Goal: Task Accomplishment & Management: Complete application form

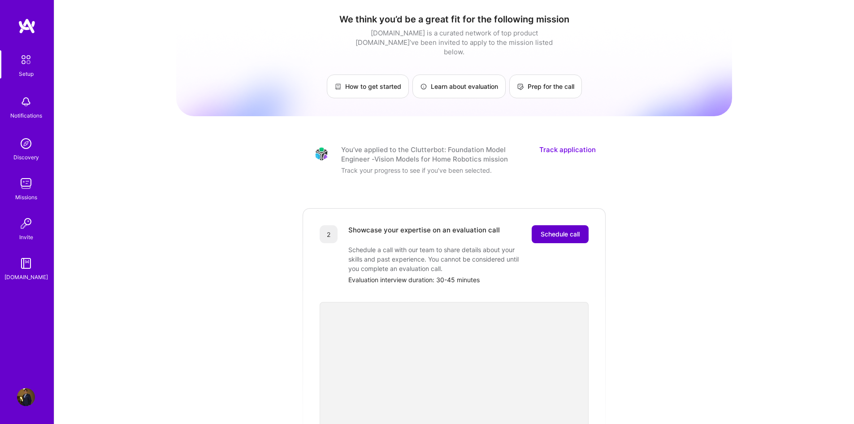
click at [566, 230] on span "Schedule call" at bounding box center [560, 234] width 39 height 9
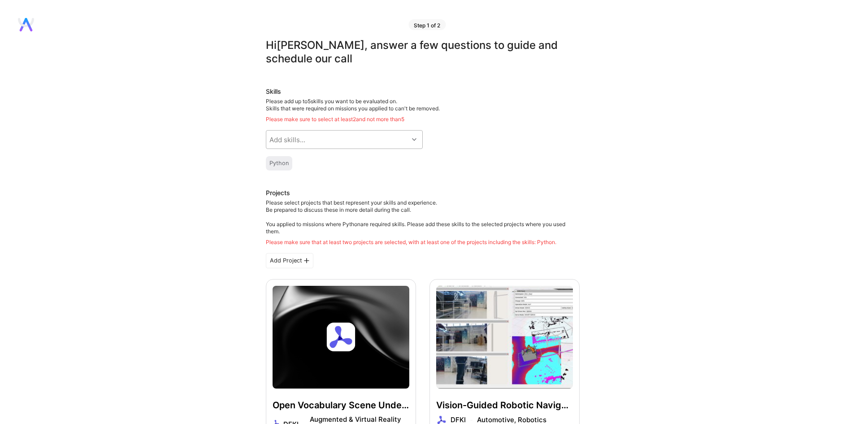
click at [349, 138] on div "Add skills..." at bounding box center [337, 139] width 142 height 18
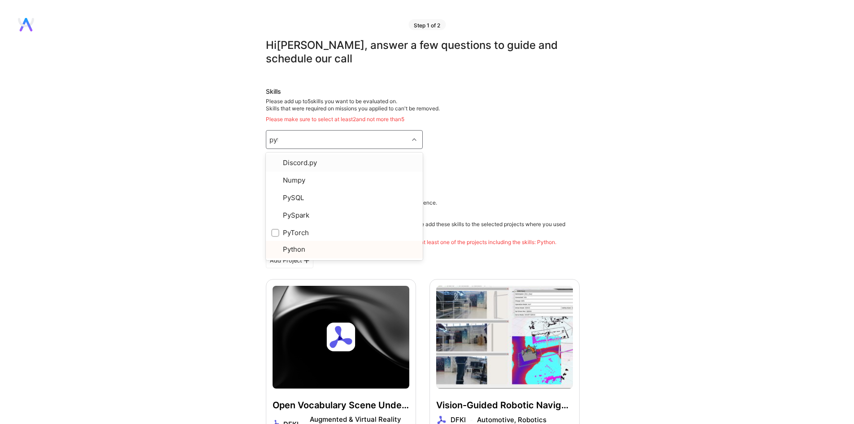
type input "pyto"
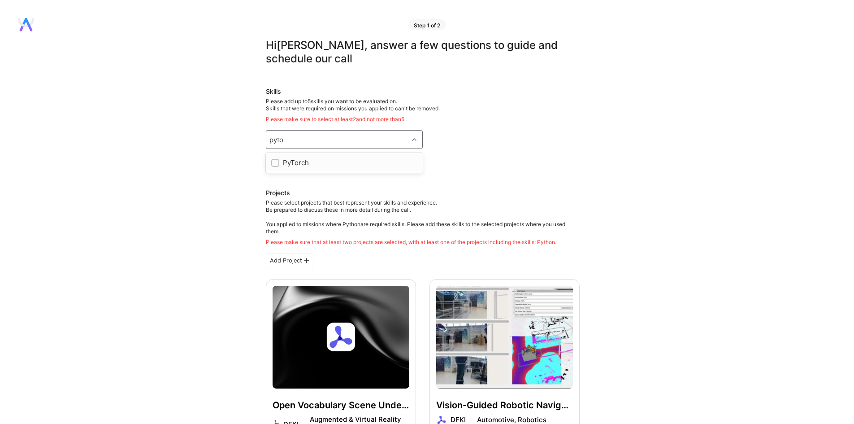
click at [353, 160] on div "PyTorch" at bounding box center [344, 162] width 146 height 9
checkbox input "true"
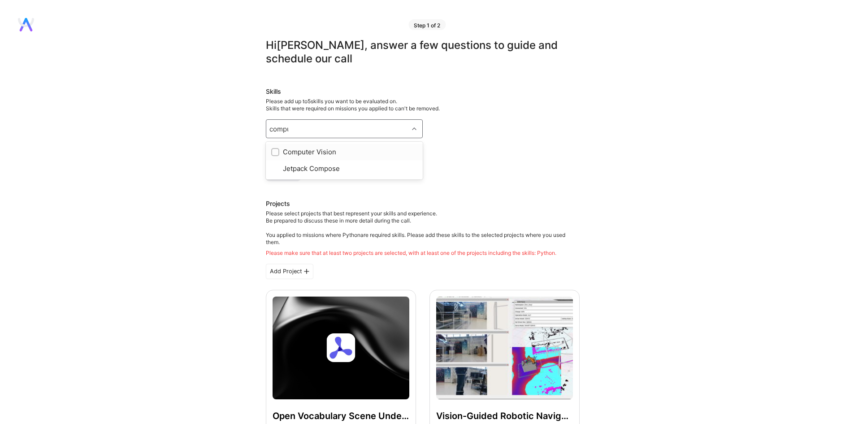
type input "comput"
click at [356, 155] on div "Computer Vision" at bounding box center [344, 151] width 146 height 9
checkbox input "true"
type input "neur"
click at [353, 151] on div "Neural Networks" at bounding box center [344, 151] width 146 height 9
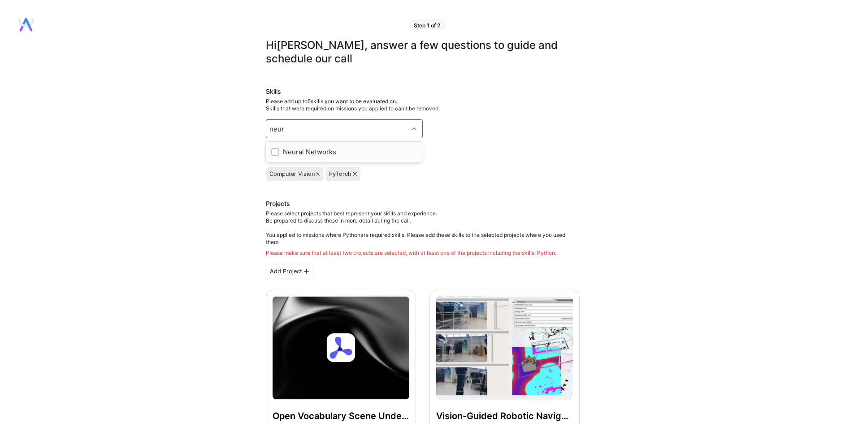
checkbox input "true"
type input "machi"
click at [353, 152] on div "Machine Learning" at bounding box center [344, 151] width 146 height 9
checkbox input "true"
type input "arti"
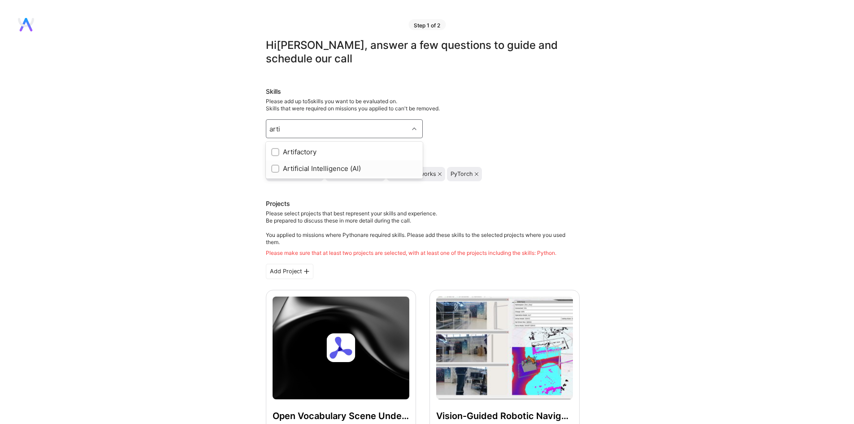
click at [335, 166] on div "Artificial Intelligence (AI)" at bounding box center [344, 168] width 146 height 9
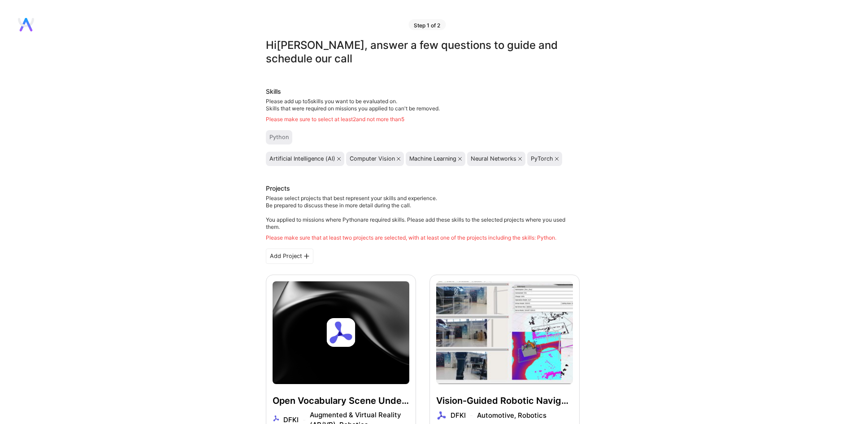
click at [339, 160] on icon at bounding box center [339, 159] width 4 height 4
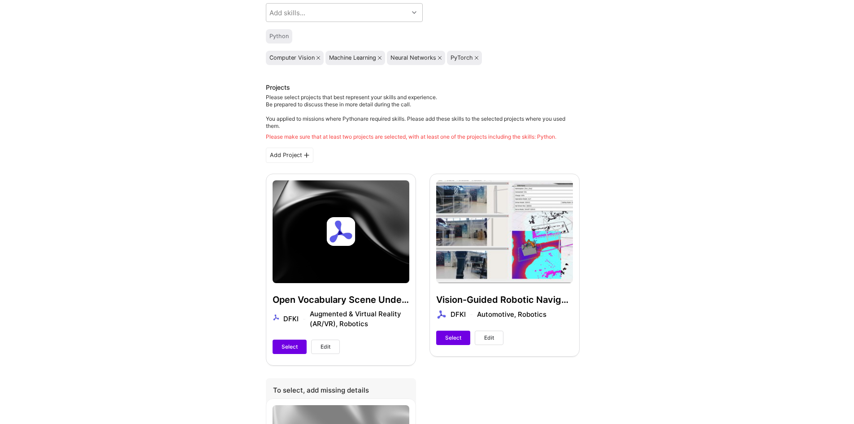
scroll to position [135, 0]
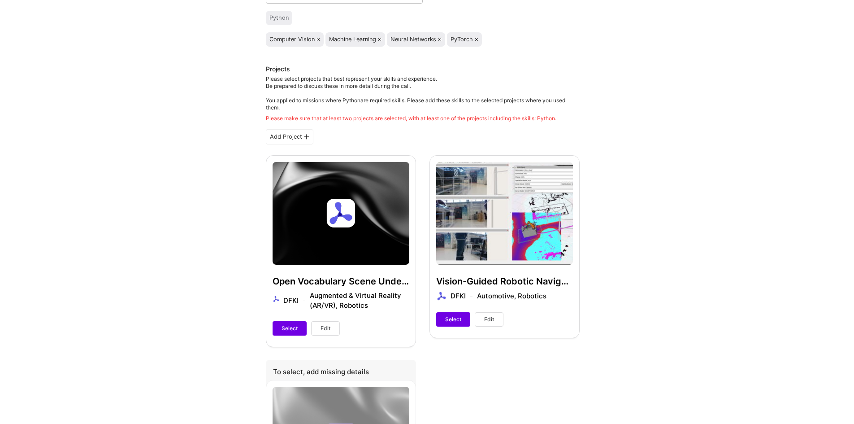
click at [287, 135] on div "Add Project" at bounding box center [290, 136] width 48 height 15
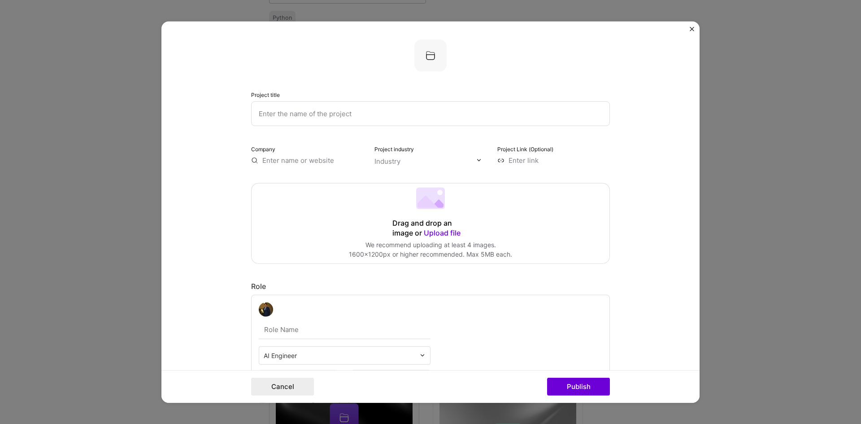
click at [349, 113] on input "text" at bounding box center [430, 113] width 359 height 25
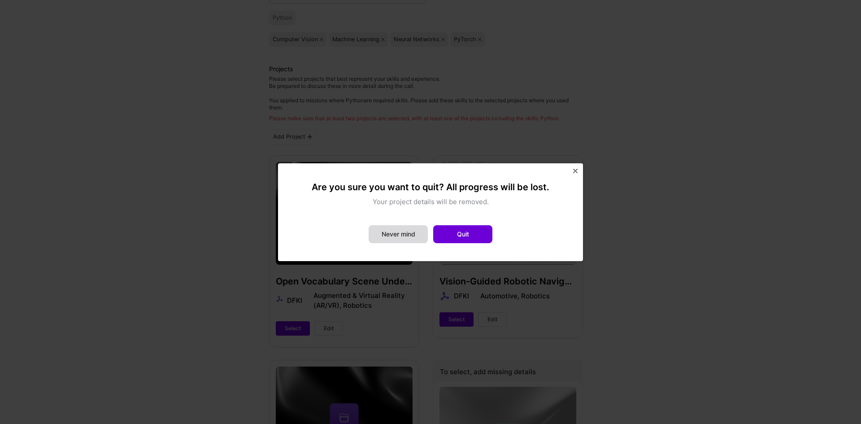
click at [385, 231] on button "Never mind" at bounding box center [398, 234] width 59 height 18
click at [481, 242] on button "Quit" at bounding box center [462, 234] width 59 height 18
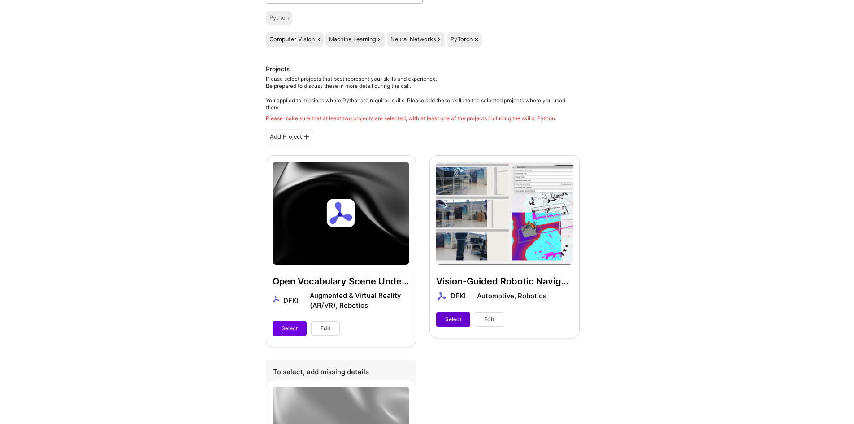
drag, startPoint x: 461, startPoint y: 315, endPoint x: 456, endPoint y: 317, distance: 5.1
click at [456, 316] on button "Select" at bounding box center [453, 319] width 34 height 14
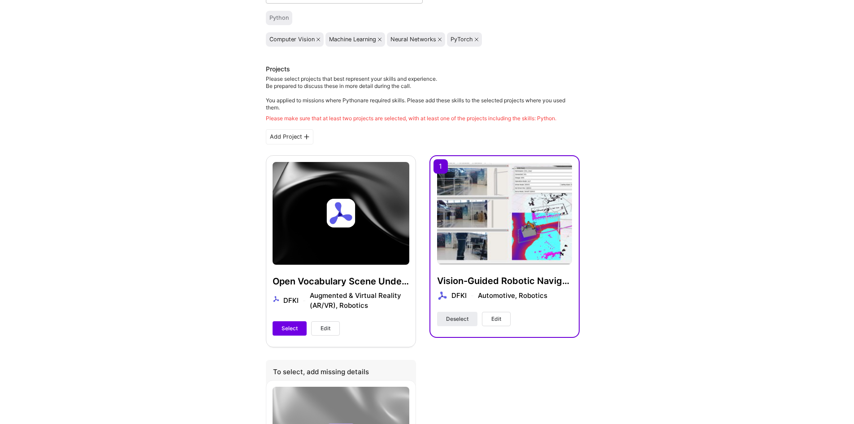
click at [288, 141] on div "Add Project" at bounding box center [290, 136] width 48 height 15
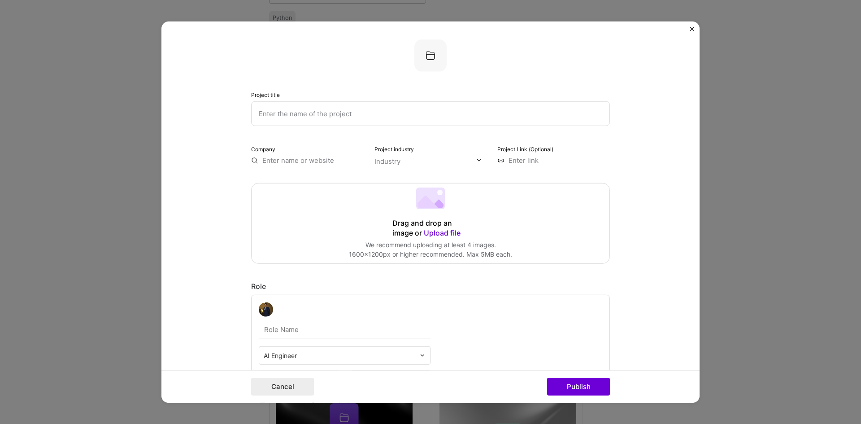
click at [338, 107] on input "text" at bounding box center [430, 113] width 359 height 25
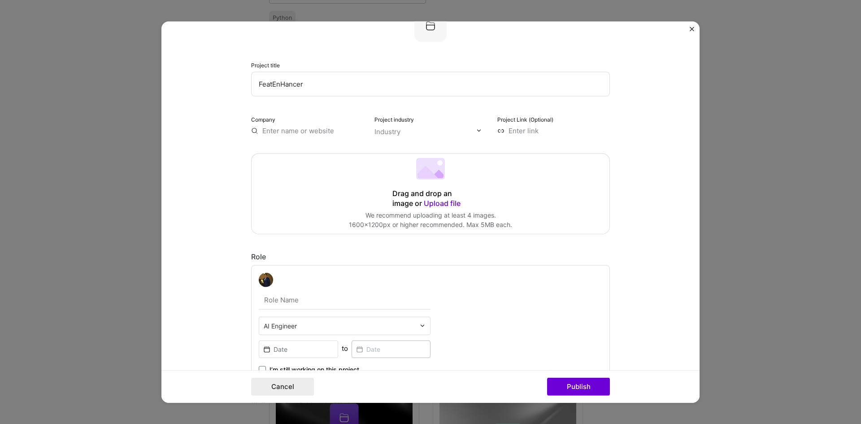
scroll to position [90, 0]
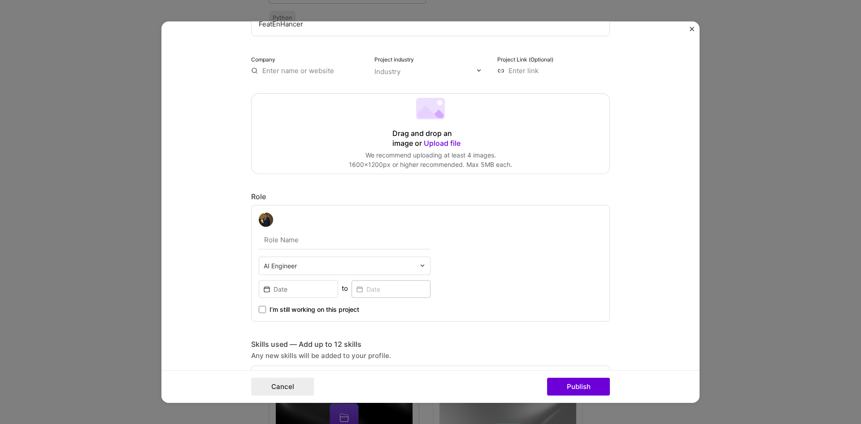
type input "FeatEnHancer"
click at [411, 150] on div "Drag and drop an image or Upload file Upload file We recommend uploading at lea…" at bounding box center [431, 133] width 358 height 80
click at [343, 264] on input "text" at bounding box center [340, 265] width 152 height 9
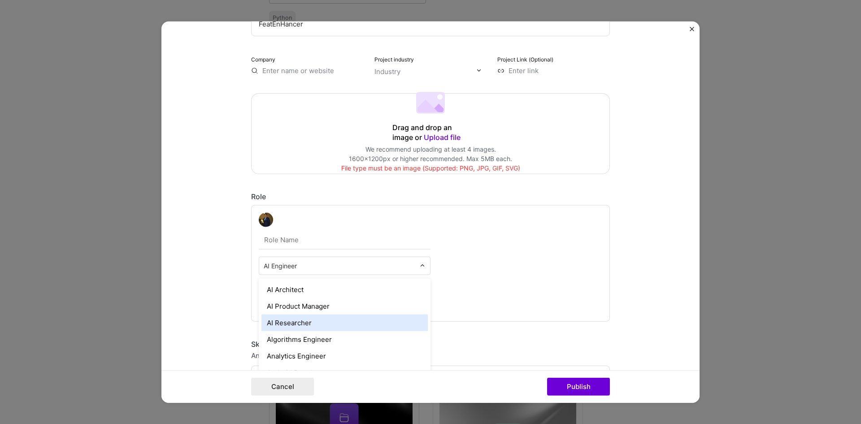
click at [310, 323] on div "AI Researcher" at bounding box center [344, 322] width 166 height 17
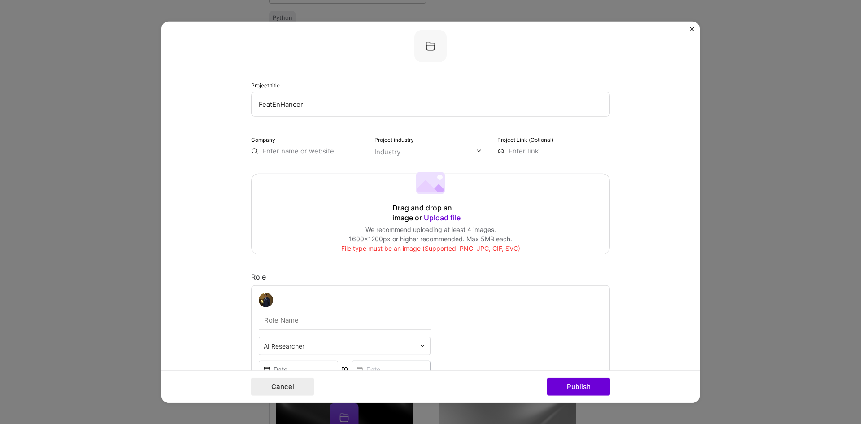
scroll to position [0, 0]
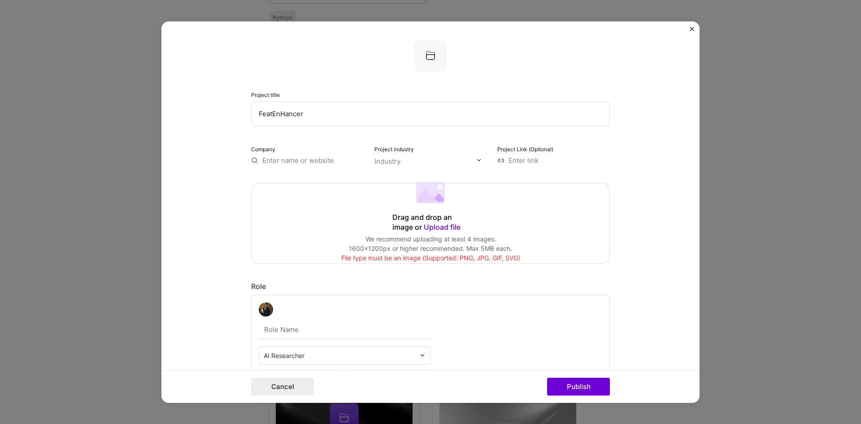
click at [414, 244] on span "We recommend uploading at least 4 images. 1600x1200px or higher recommended. Ma…" at bounding box center [430, 243] width 163 height 19
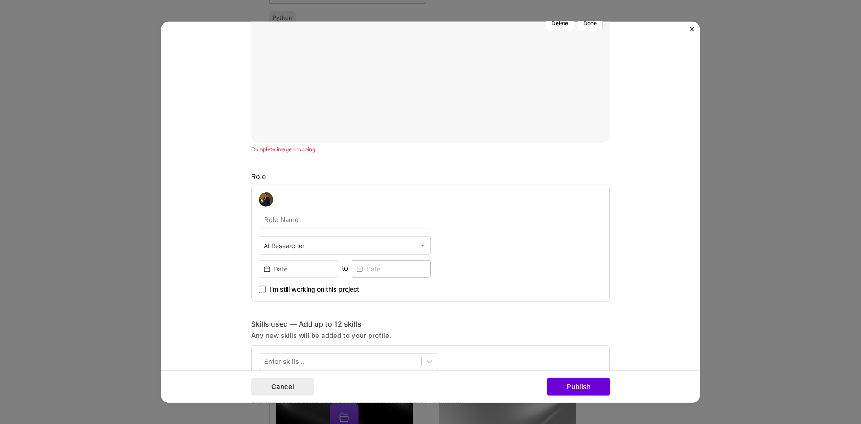
scroll to position [448, 0]
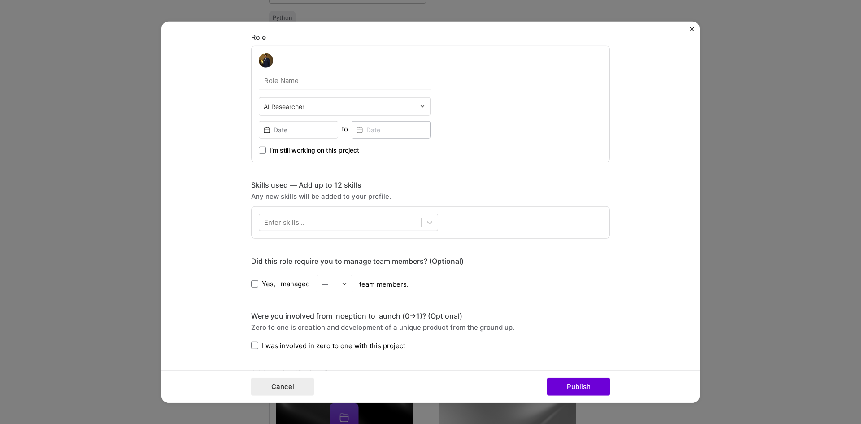
click at [367, 81] on input "text" at bounding box center [345, 80] width 172 height 19
type input "Computer Vision Engineer"
click at [287, 135] on input at bounding box center [298, 129] width 79 height 17
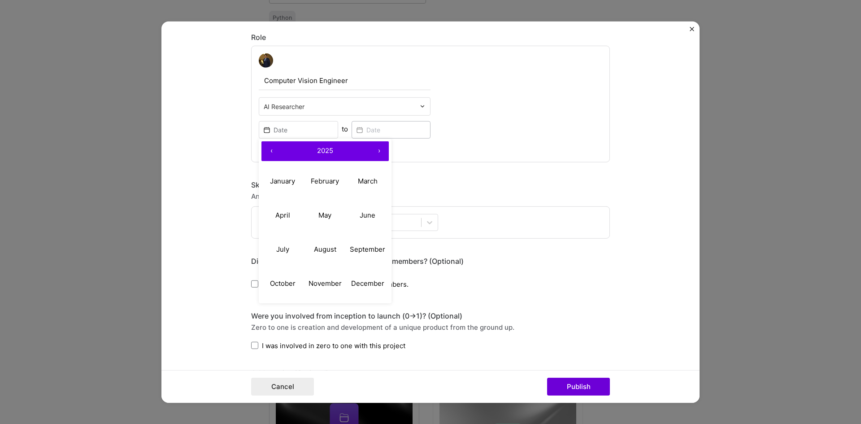
click at [273, 152] on button "‹" at bounding box center [271, 151] width 20 height 20
click at [266, 153] on button "‹" at bounding box center [271, 151] width 20 height 20
click at [269, 152] on button "‹" at bounding box center [271, 151] width 20 height 20
click at [366, 278] on button "December" at bounding box center [367, 283] width 43 height 34
type input "[DATE]"
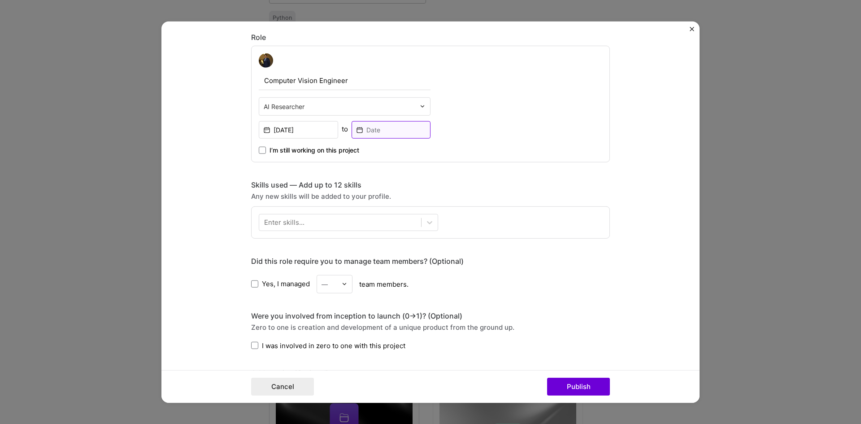
click at [379, 132] on input at bounding box center [391, 129] width 79 height 17
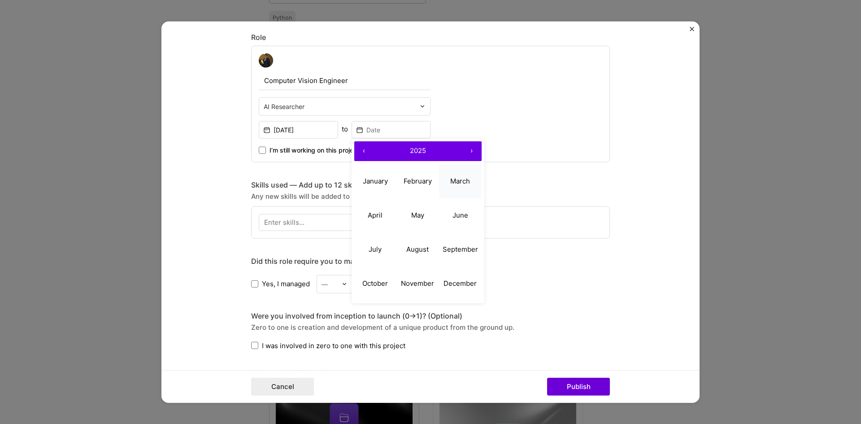
click at [454, 187] on button "March" at bounding box center [460, 181] width 43 height 34
type input "[DATE]"
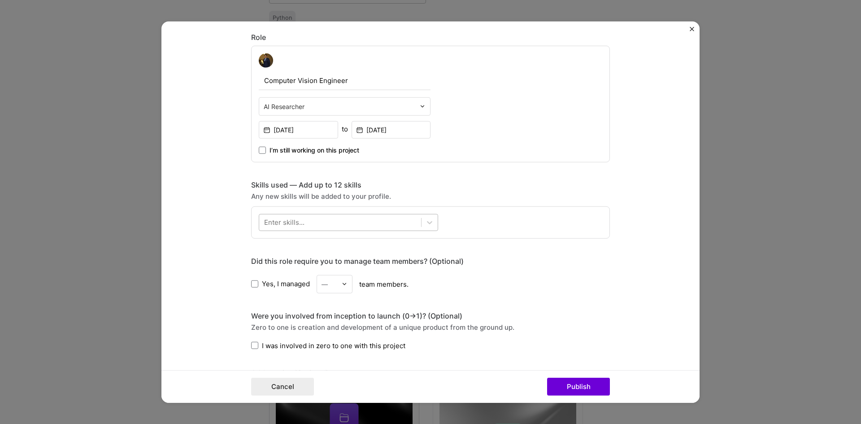
click at [373, 226] on div at bounding box center [340, 222] width 162 height 15
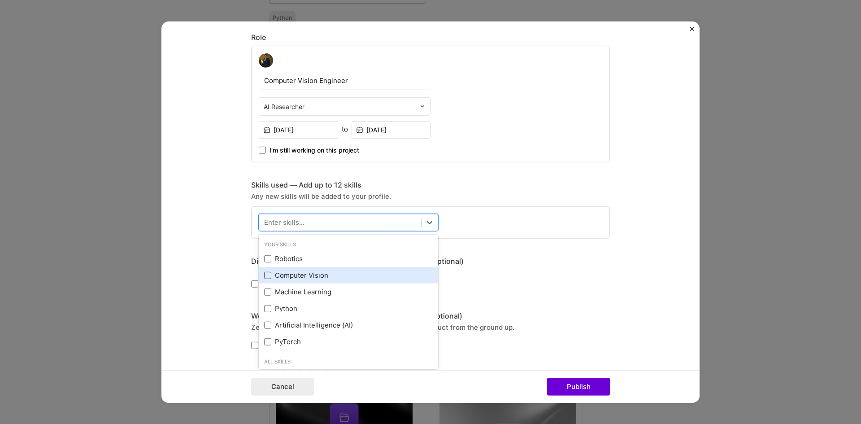
click at [267, 274] on span at bounding box center [267, 275] width 7 height 7
click at [0, 0] on input "checkbox" at bounding box center [0, 0] width 0 height 0
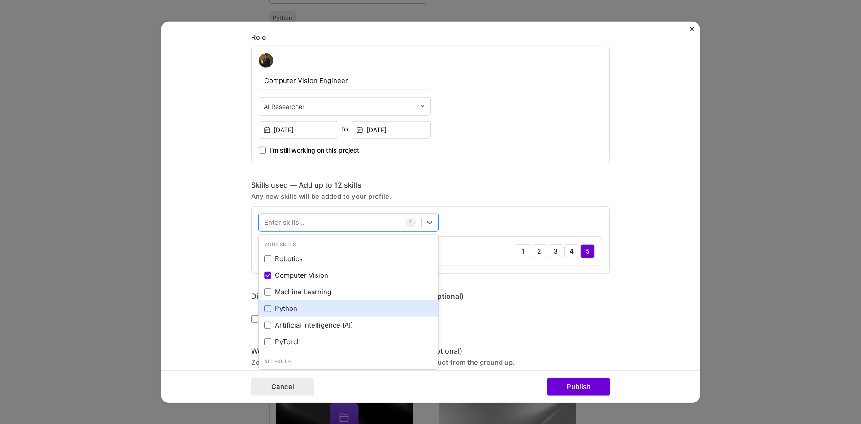
click at [269, 306] on div "Python" at bounding box center [348, 308] width 169 height 9
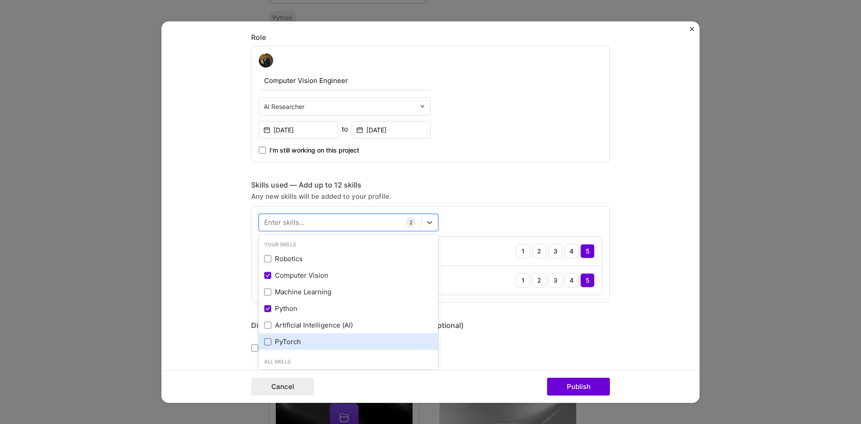
click at [264, 343] on span at bounding box center [267, 341] width 7 height 7
click at [0, 0] on input "checkbox" at bounding box center [0, 0] width 0 height 0
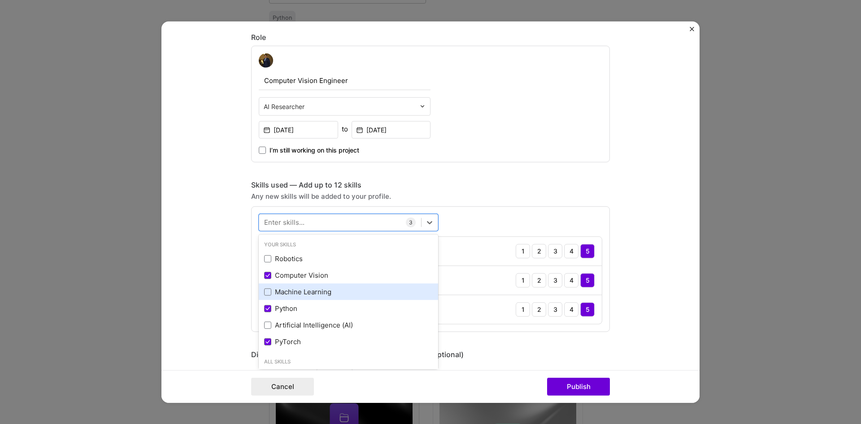
click at [270, 289] on div "Machine Learning" at bounding box center [348, 291] width 169 height 9
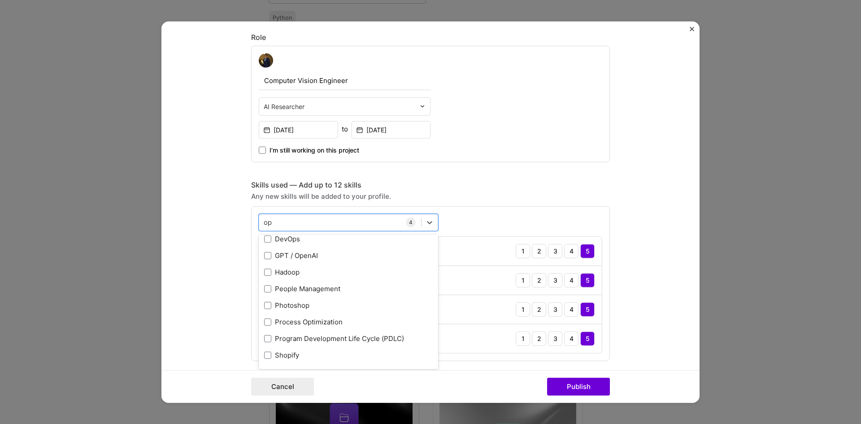
scroll to position [0, 0]
type input "o"
type input "g"
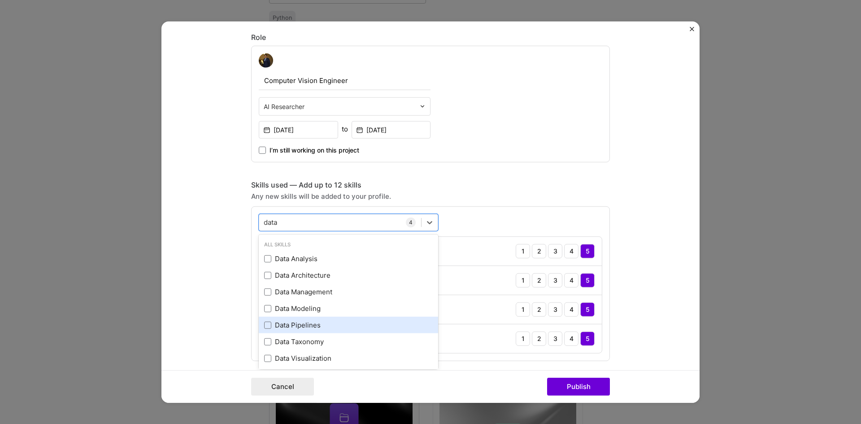
scroll to position [36, 0]
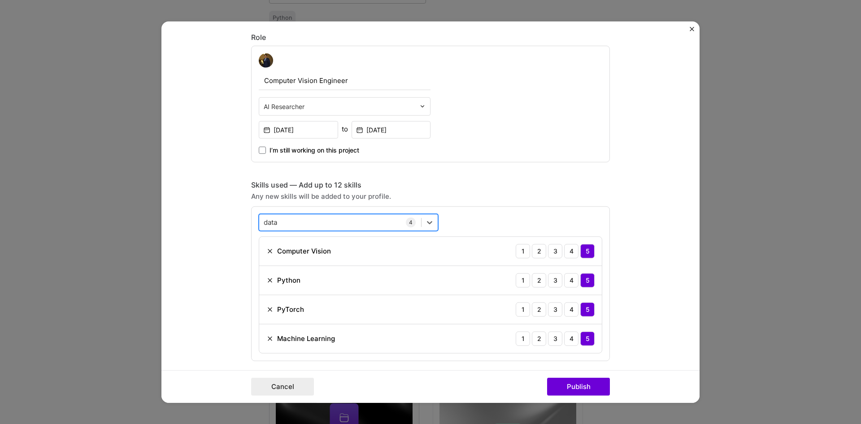
click at [376, 221] on div "data data" at bounding box center [340, 222] width 162 height 15
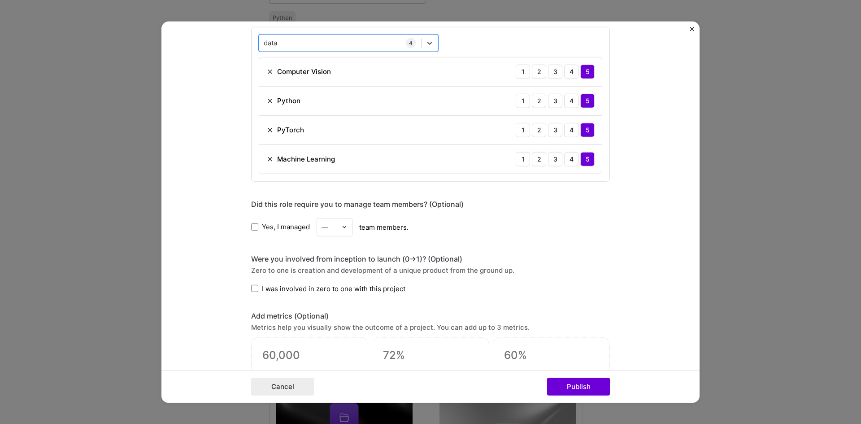
type input "data"
click at [262, 228] on span "Yes, I managed" at bounding box center [286, 226] width 48 height 9
click at [0, 0] on input "Yes, I managed" at bounding box center [0, 0] width 0 height 0
click at [335, 227] on div "—" at bounding box center [329, 226] width 25 height 17
click at [325, 254] on div "1" at bounding box center [334, 250] width 30 height 17
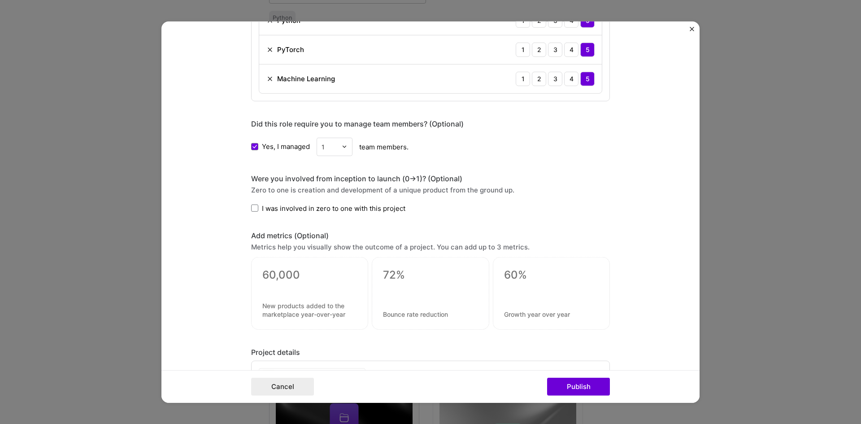
scroll to position [717, 0]
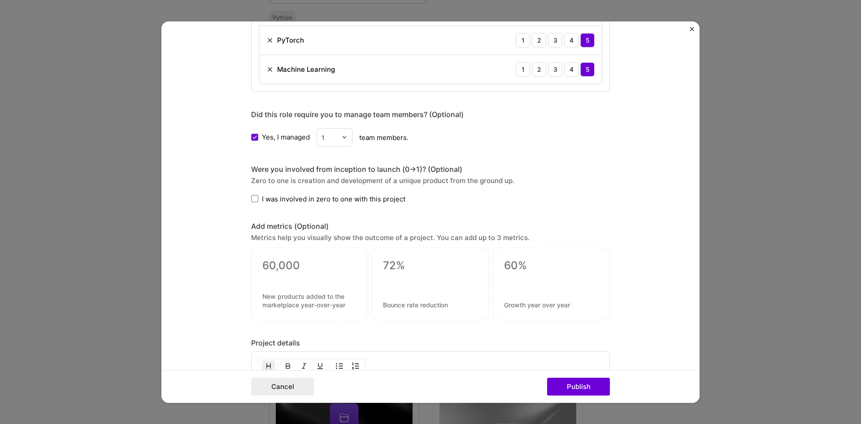
click at [272, 201] on span "I was involved in zero to one with this project" at bounding box center [333, 198] width 143 height 9
click at [0, 0] on input "I was involved in zero to one with this project" at bounding box center [0, 0] width 0 height 0
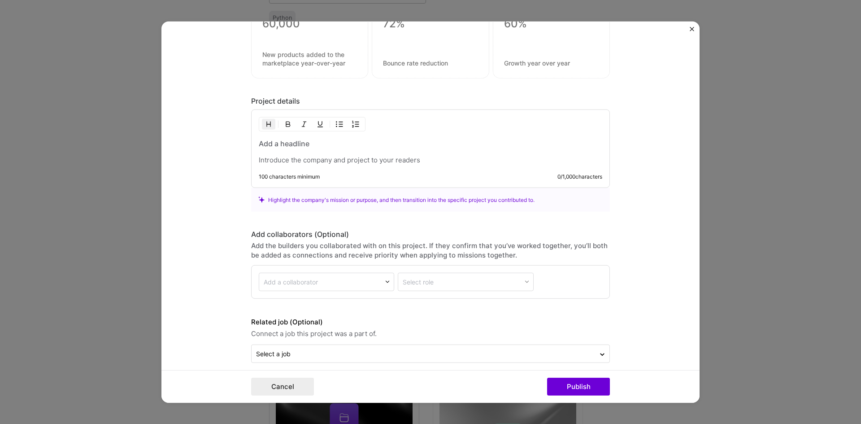
scroll to position [968, 0]
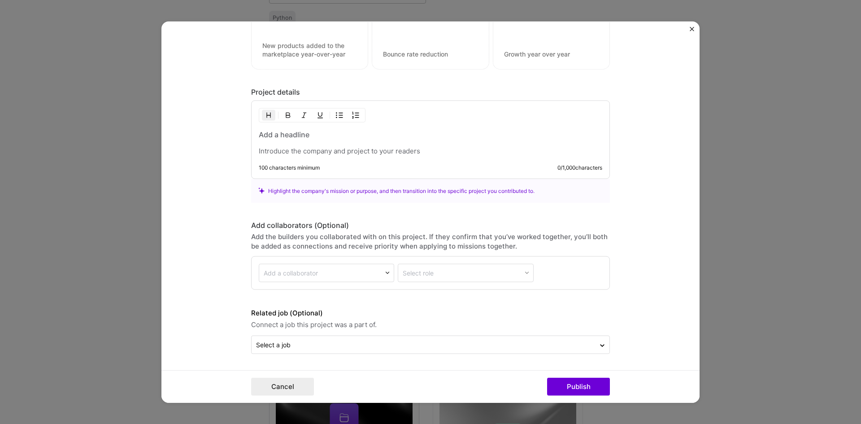
click at [330, 157] on div "100 characters minimum 0 / 1,000 characters" at bounding box center [430, 139] width 359 height 78
click at [297, 134] on h3 at bounding box center [430, 135] width 343 height 10
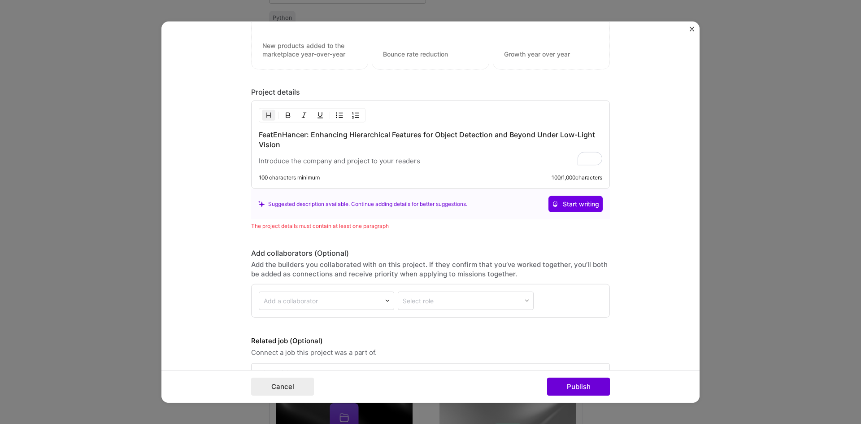
click at [325, 160] on p "To enrich screen reader interactions, please activate Accessibility in Grammarl…" at bounding box center [430, 160] width 343 height 9
paste div "To enrich screen reader interactions, please activate Accessibility in Grammarl…"
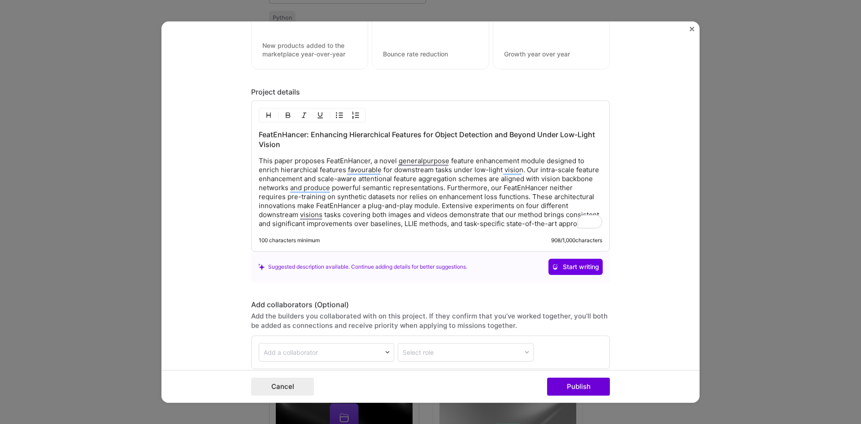
click at [282, 160] on p "This paper proposes FeatEnHancer, a novel generalpurpose feature enhancement mo…" at bounding box center [430, 192] width 343 height 72
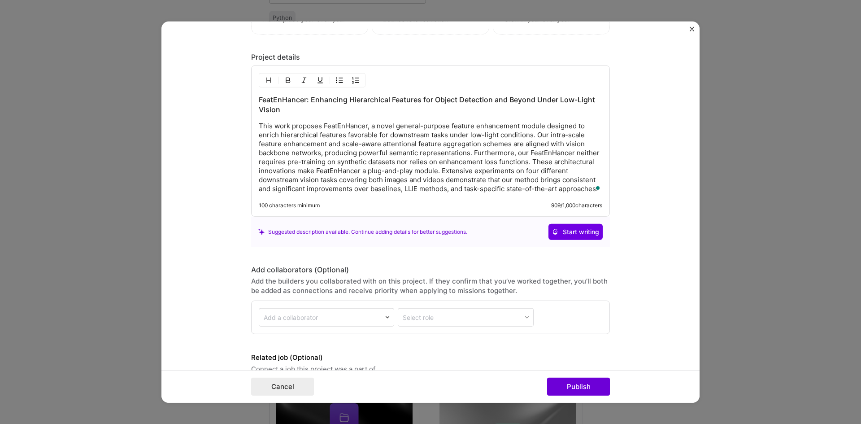
scroll to position [1047, 0]
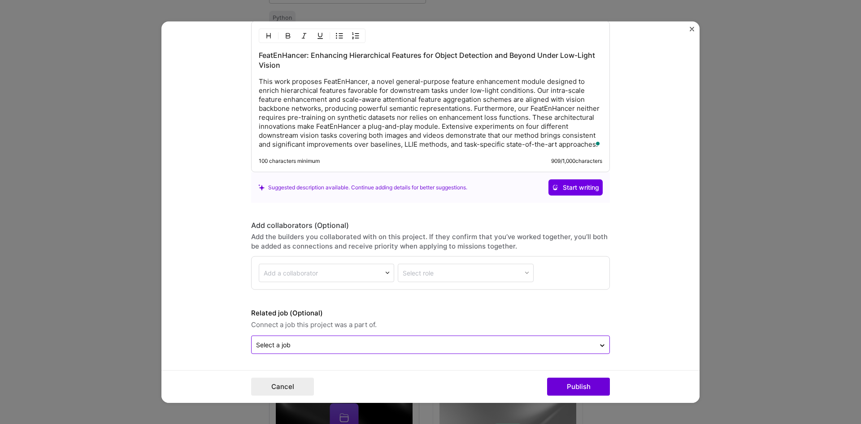
click at [365, 346] on input "text" at bounding box center [423, 344] width 335 height 9
click at [577, 388] on button "Publish" at bounding box center [578, 387] width 63 height 18
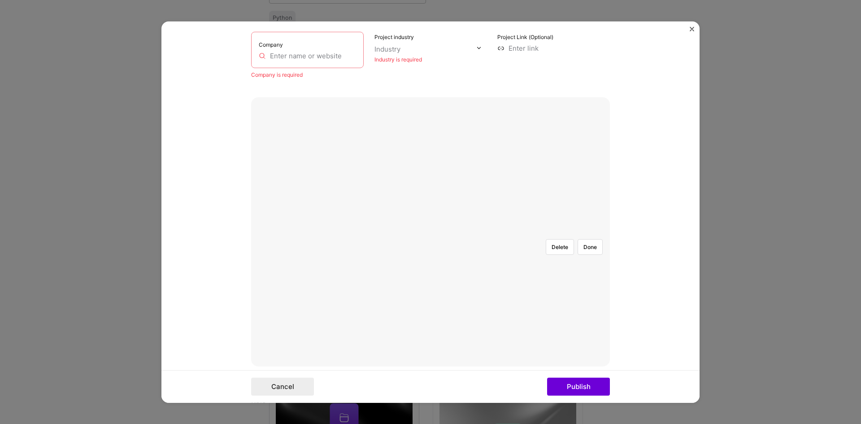
scroll to position [0, 0]
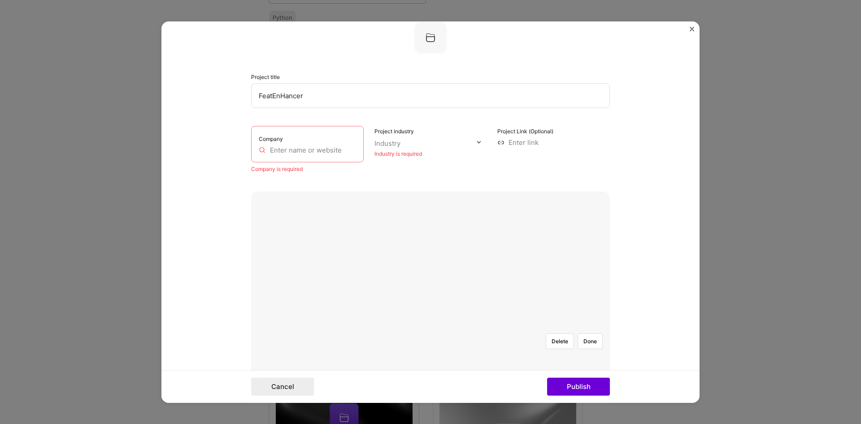
click at [287, 147] on input "text" at bounding box center [307, 149] width 97 height 9
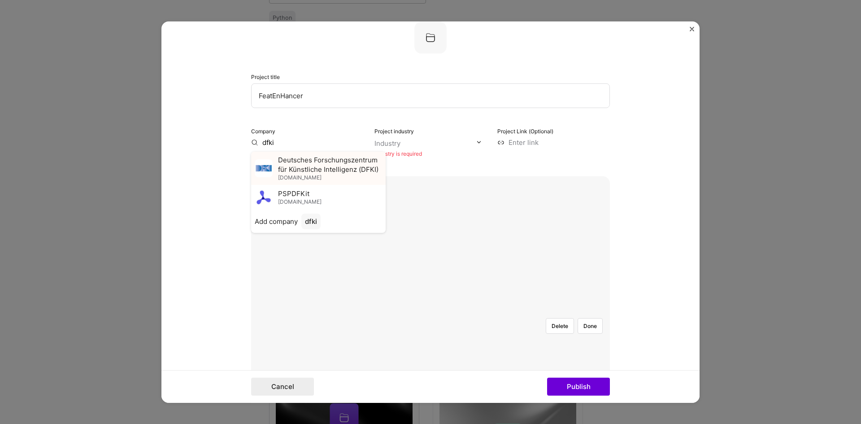
click at [322, 175] on div "Deutsches Forschungszentrum für Künstliche Intelligenz (DFKI) [DOMAIN_NAME]" at bounding box center [330, 168] width 104 height 26
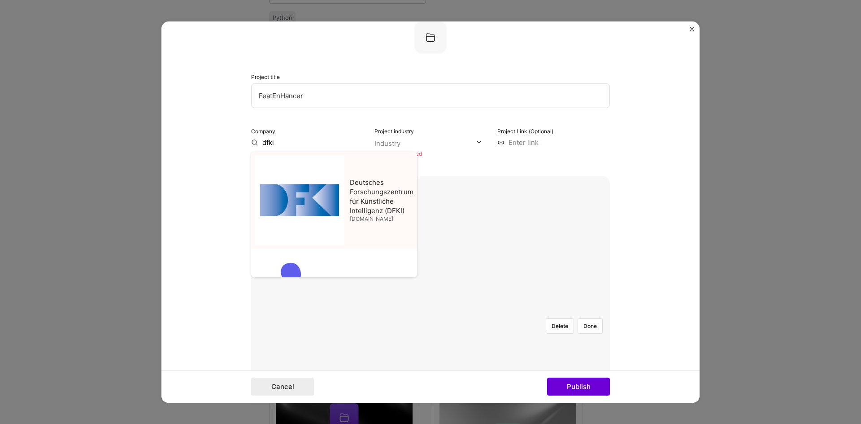
type input "Deutsches Forschungszentrum für Künstliche Intelligenz (DFKI)"
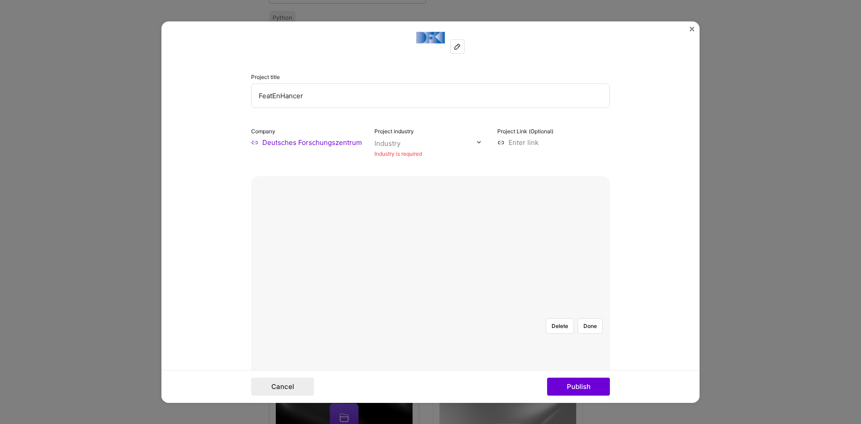
click at [406, 143] on input "text" at bounding box center [425, 142] width 102 height 9
type input "visio"
type input "res"
click at [393, 158] on div "Research" at bounding box center [408, 160] width 30 height 9
click at [572, 139] on input at bounding box center [553, 141] width 113 height 9
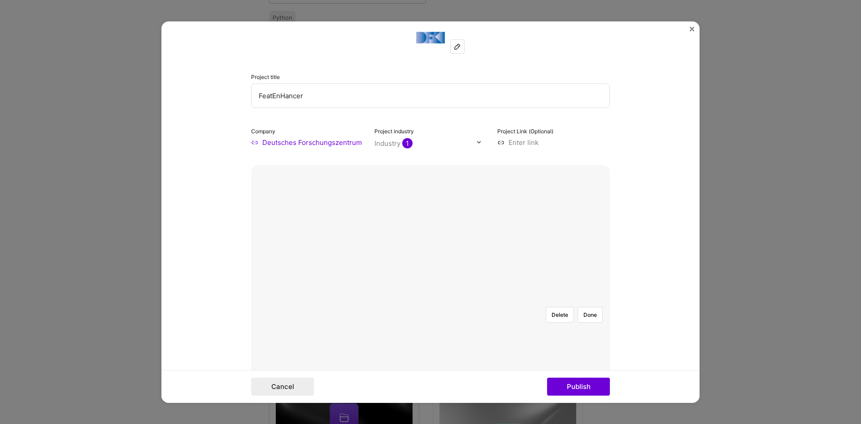
paste input "[URL][DOMAIN_NAME]"
type input "[URL][DOMAIN_NAME]"
click at [569, 386] on button "Publish" at bounding box center [578, 387] width 63 height 18
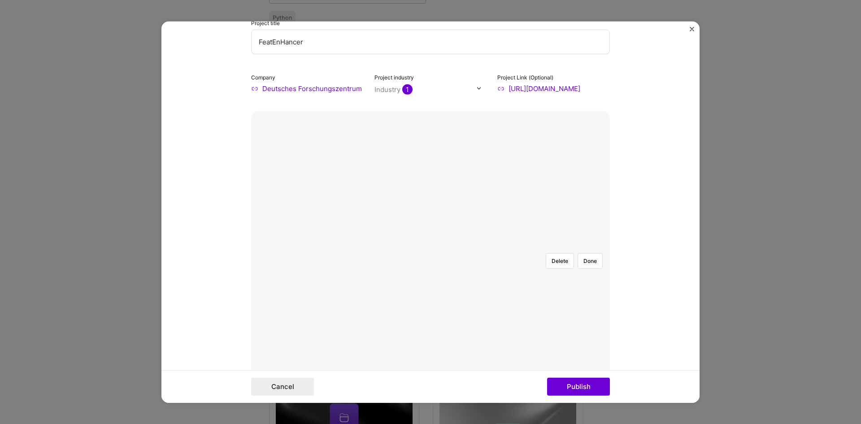
scroll to position [27, 0]
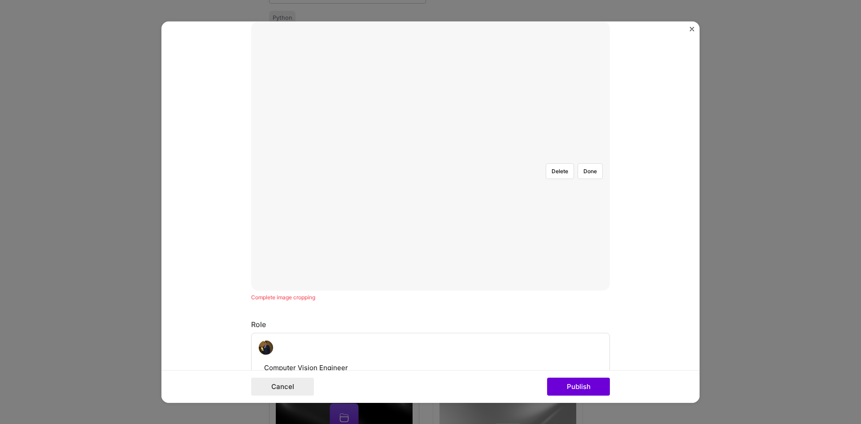
click at [430, 206] on div at bounding box center [564, 263] width 269 height 202
click at [583, 163] on button "Done" at bounding box center [590, 171] width 25 height 16
click at [583, 389] on button "Publish" at bounding box center [578, 387] width 63 height 18
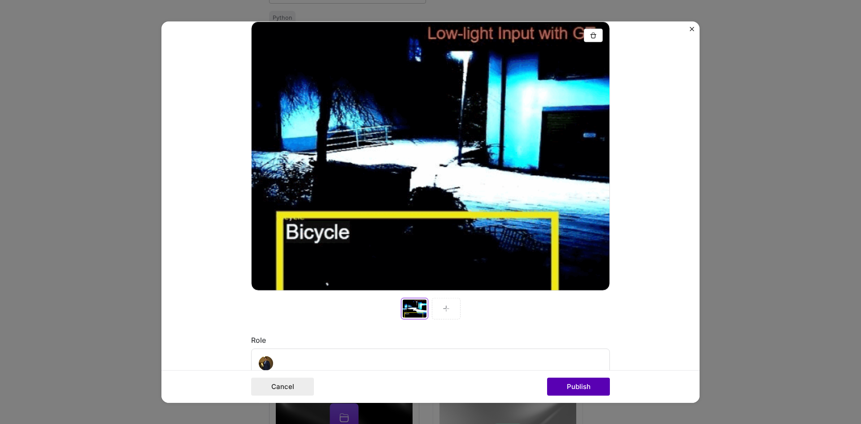
click at [581, 388] on button "Publish" at bounding box center [578, 387] width 63 height 18
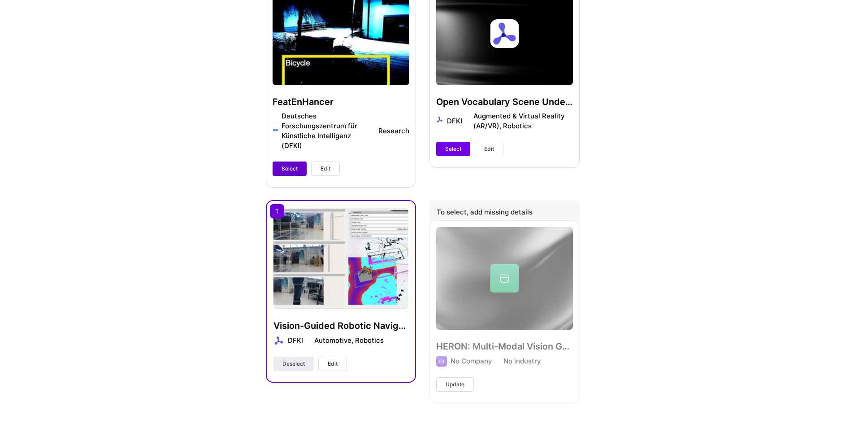
click at [290, 172] on span "Select" at bounding box center [290, 169] width 16 height 8
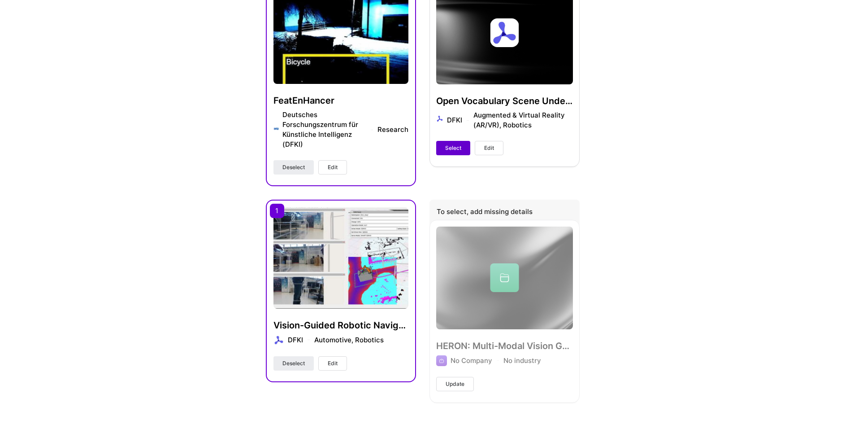
click at [455, 147] on span "Select" at bounding box center [453, 148] width 16 height 8
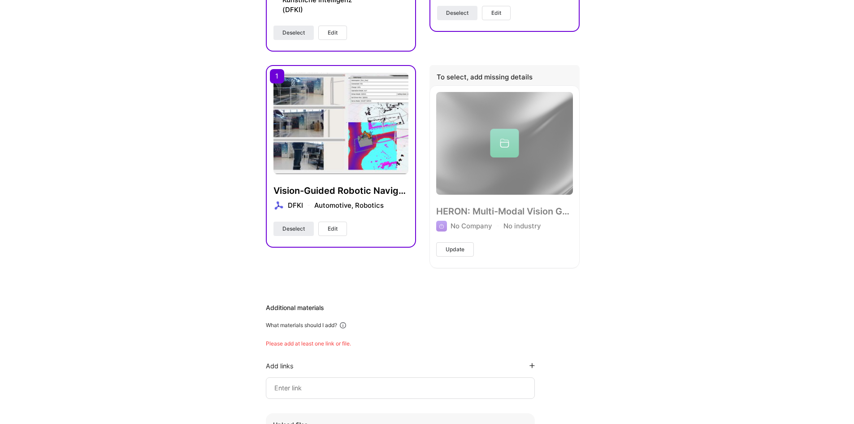
click at [462, 248] on span "Update" at bounding box center [455, 249] width 19 height 8
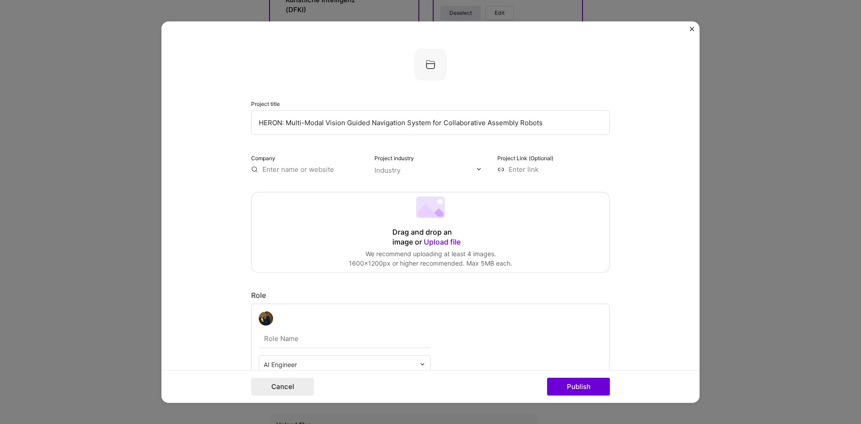
click at [291, 118] on input "HERON: Multi-Modal Vision Guided Navigation System for Collaborative Assembly R…" at bounding box center [430, 122] width 359 height 25
paste input "Beyond Boxe"
click at [312, 229] on div "Drag and drop an image or Upload file Upload file We recommend uploading at lea…" at bounding box center [431, 232] width 358 height 80
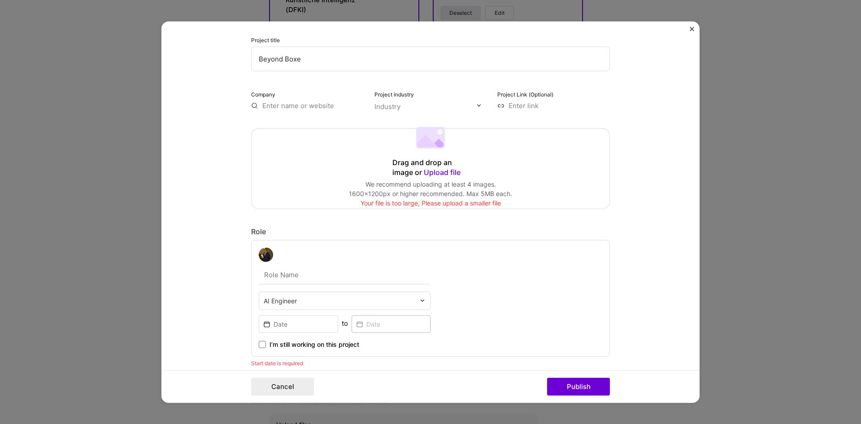
scroll to position [0, 0]
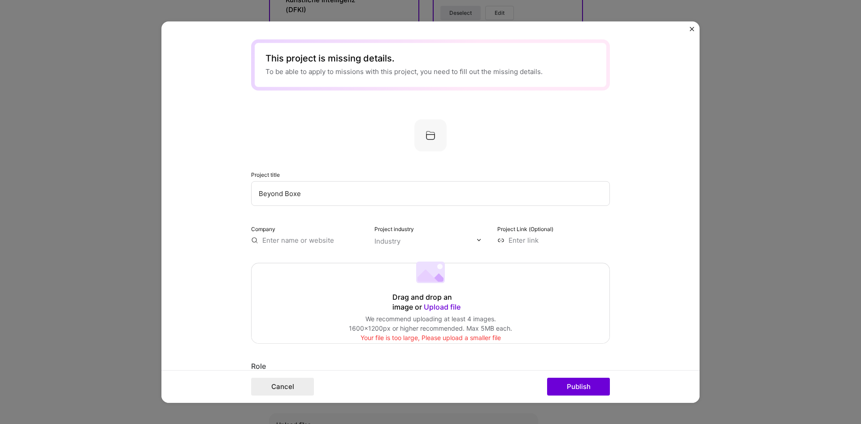
click at [317, 192] on input "Beyond Boxe" at bounding box center [430, 193] width 359 height 25
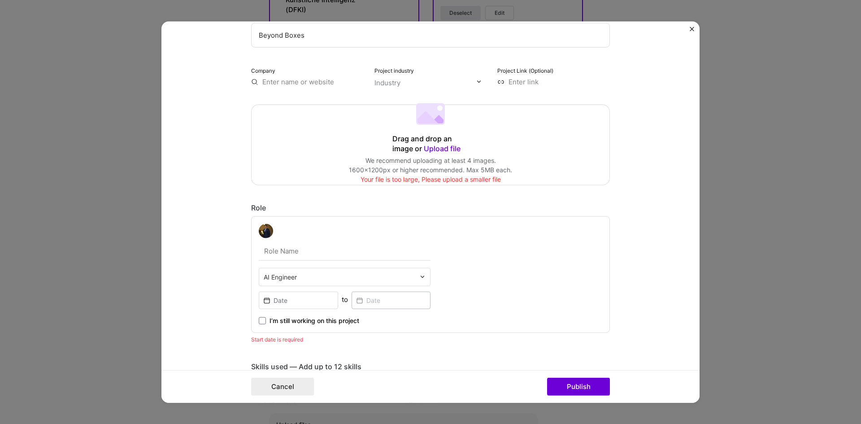
scroll to position [179, 0]
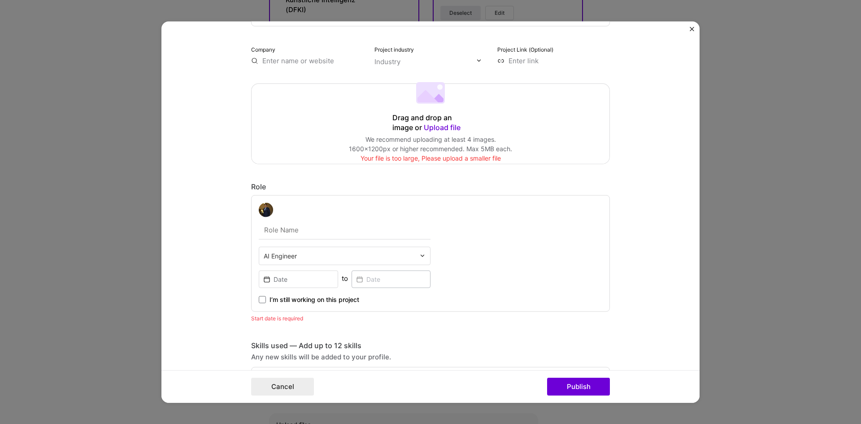
type input "Beyond Boxes"
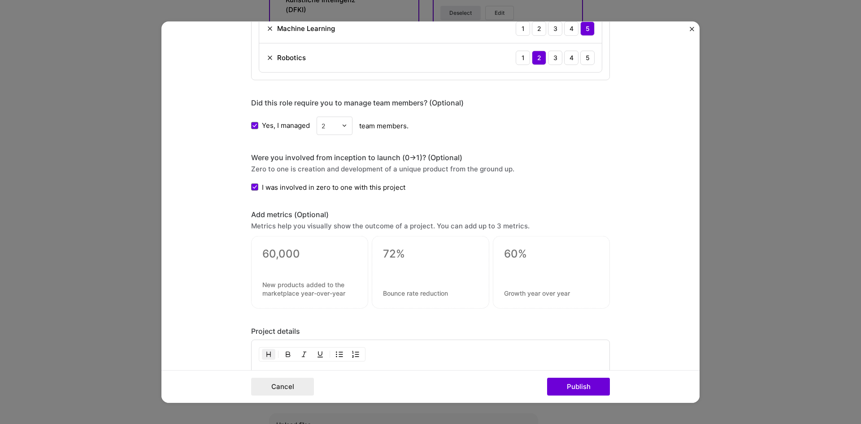
scroll to position [842, 0]
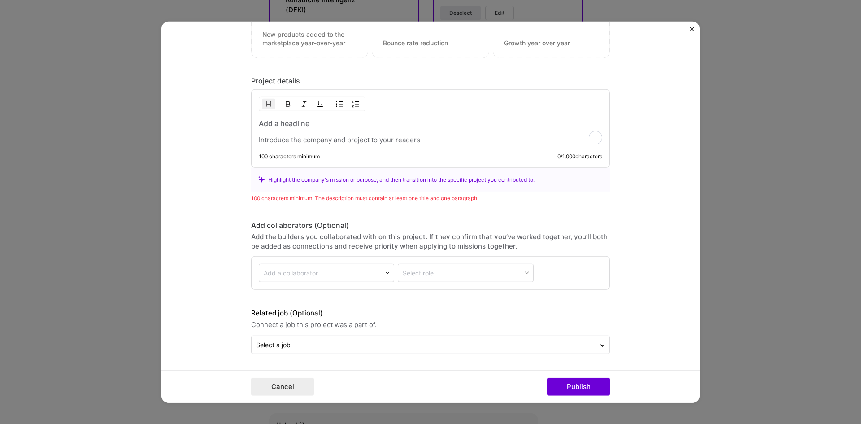
click at [340, 123] on h3 "To enrich screen reader interactions, please activate Accessibility in Grammarl…" at bounding box center [430, 123] width 343 height 10
click at [366, 139] on p "To enrich screen reader interactions, please activate Accessibility in Grammarl…" at bounding box center [430, 139] width 343 height 9
click at [352, 139] on p "To enrich screen reader interactions, please activate Accessibility in Grammarl…" at bounding box center [430, 139] width 343 height 9
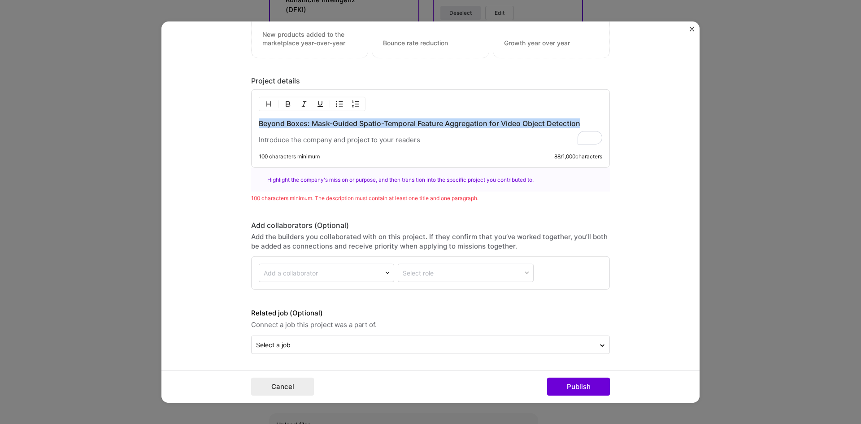
paste div "To enrich screen reader interactions, please activate Accessibility in Grammarl…"
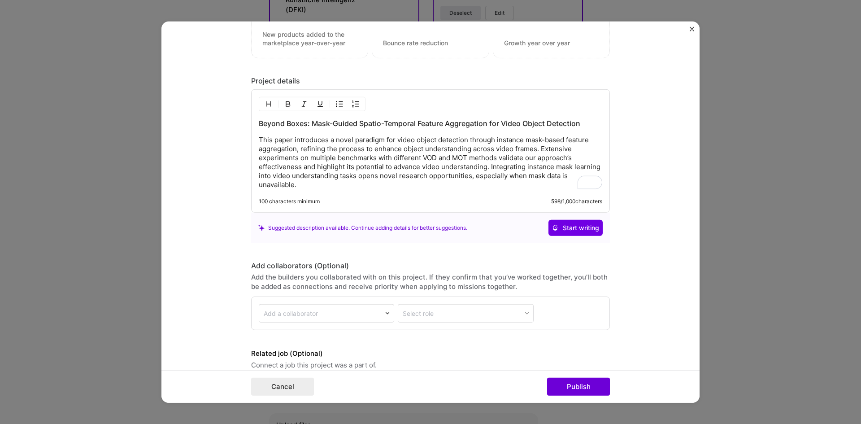
click at [271, 139] on p "This paper introduces a novel paradigm for video object detection through insta…" at bounding box center [430, 162] width 343 height 54
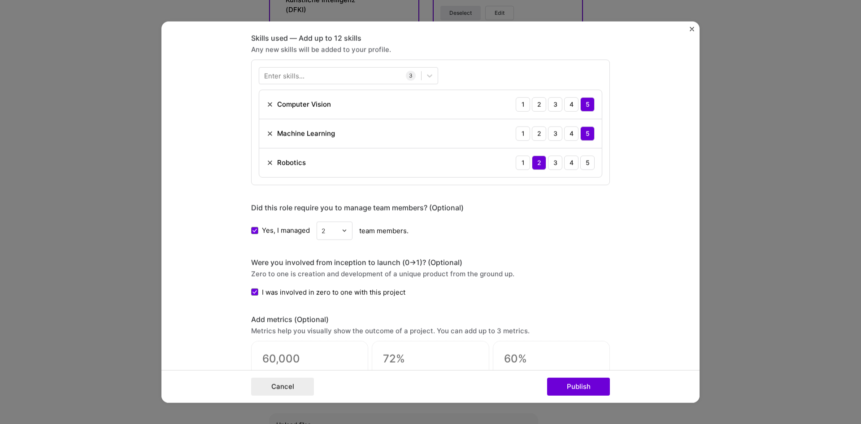
scroll to position [568, 0]
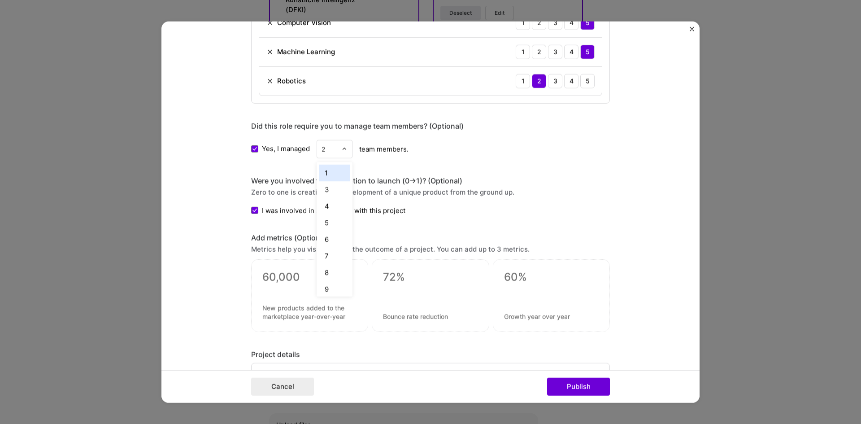
click at [343, 148] on img at bounding box center [344, 148] width 5 height 5
click at [327, 174] on div "1" at bounding box center [334, 172] width 30 height 17
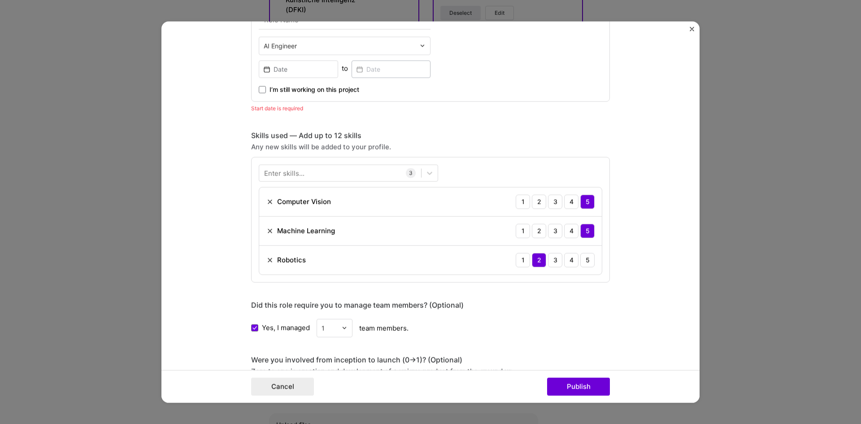
scroll to position [389, 0]
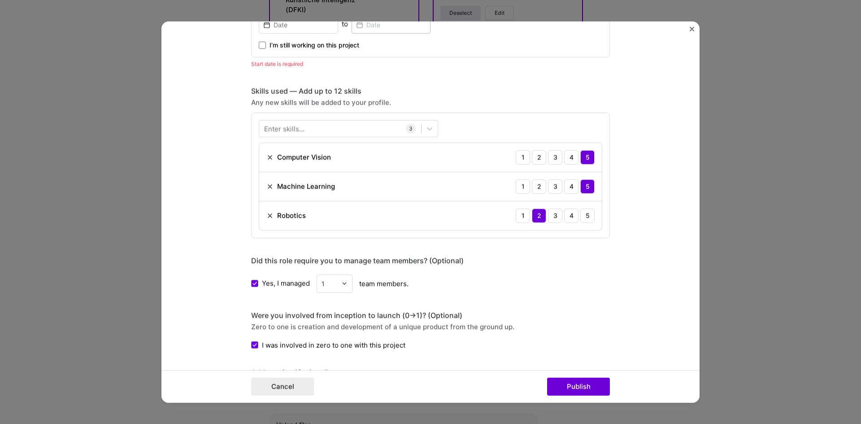
click at [266, 216] on img at bounding box center [269, 215] width 7 height 7
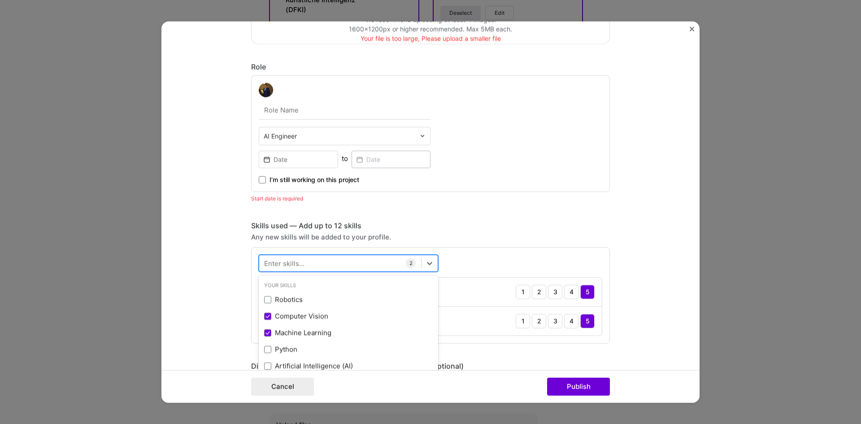
click at [321, 259] on div at bounding box center [340, 263] width 162 height 15
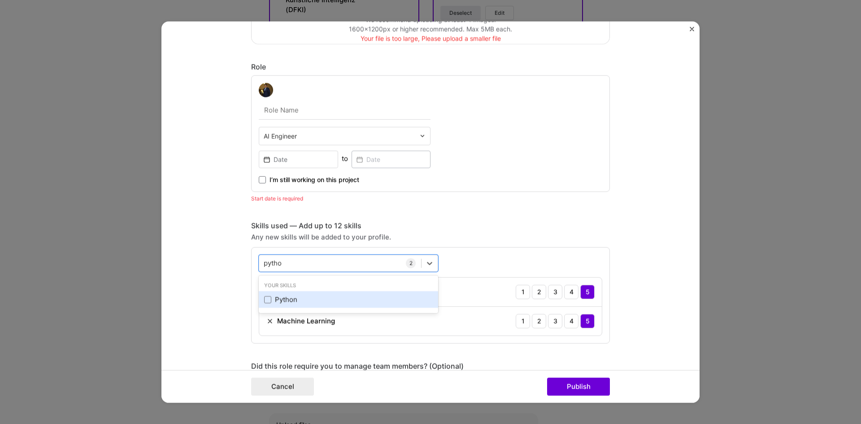
click at [300, 299] on div "Python" at bounding box center [348, 299] width 169 height 9
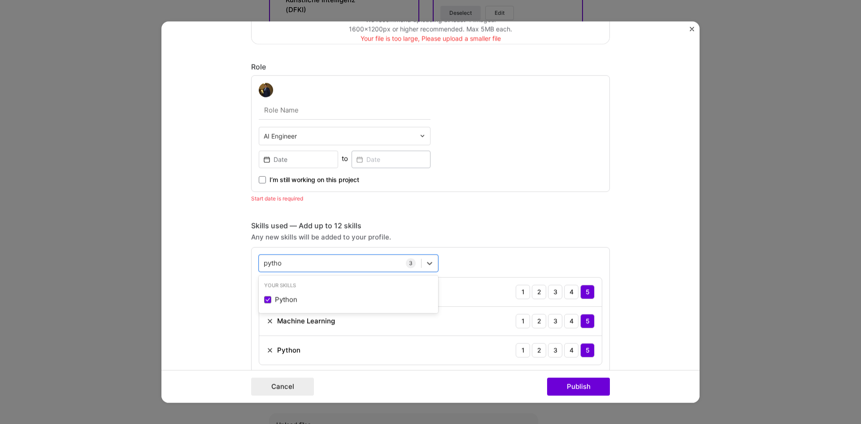
click at [193, 320] on form "This project is missing details. To be able to apply to missions with this proj…" at bounding box center [430, 212] width 538 height 382
click at [325, 259] on div "pytho pytho" at bounding box center [340, 263] width 162 height 15
drag, startPoint x: 288, startPoint y: 297, endPoint x: 283, endPoint y: 297, distance: 4.9
click at [287, 297] on div "PyTorch" at bounding box center [348, 299] width 169 height 9
type input "pytor"
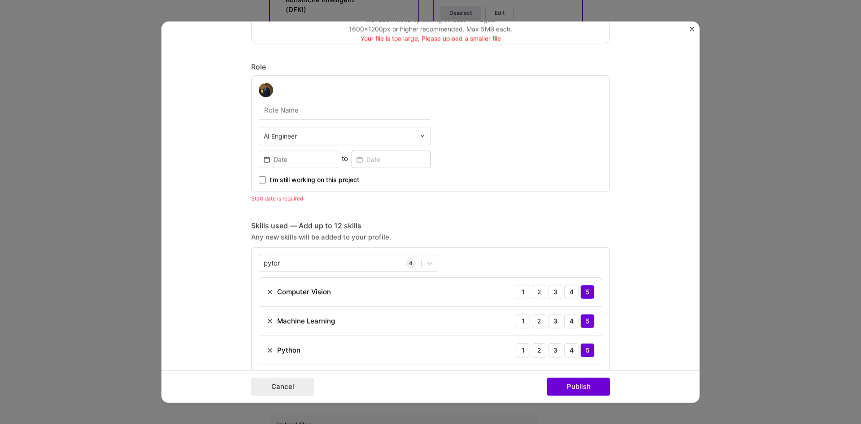
click at [193, 287] on form "This project is missing details. To be able to apply to missions with this proj…" at bounding box center [430, 212] width 538 height 382
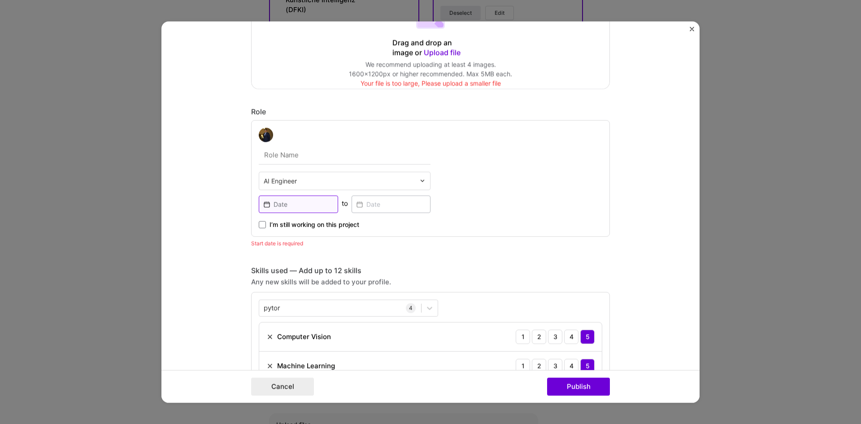
click at [311, 200] on input at bounding box center [298, 203] width 79 height 17
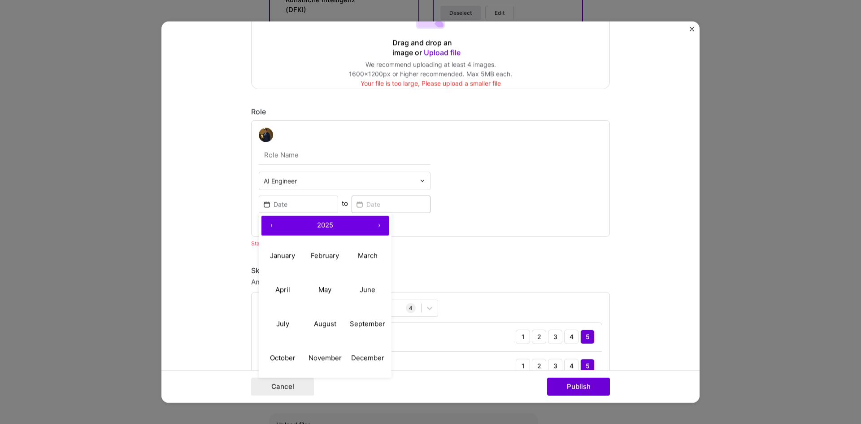
click at [265, 223] on button "‹" at bounding box center [271, 225] width 20 height 20
click at [365, 260] on button "March" at bounding box center [367, 256] width 43 height 34
type input "[DATE]"
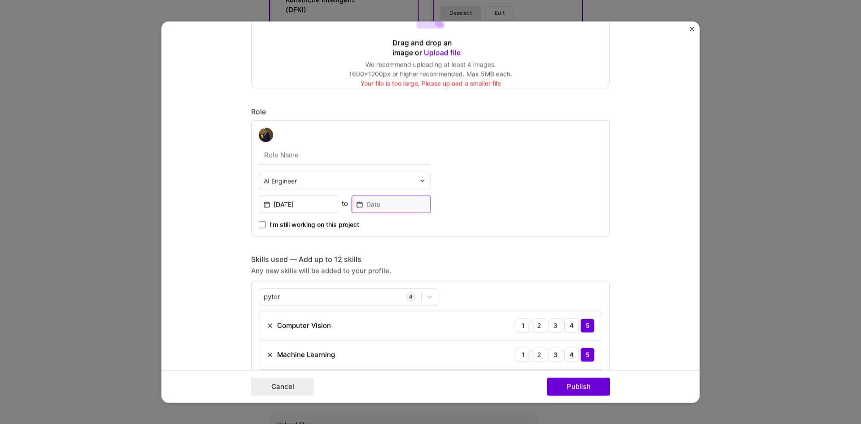
click at [386, 207] on input at bounding box center [391, 203] width 79 height 17
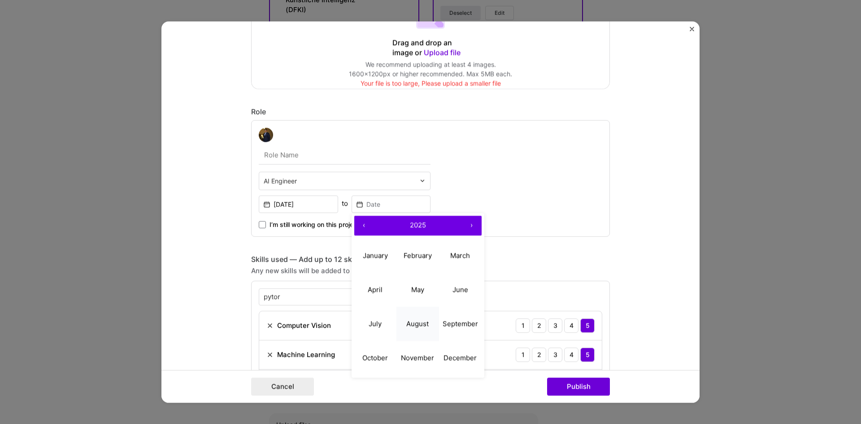
click at [420, 323] on abbr "August" at bounding box center [417, 323] width 22 height 9
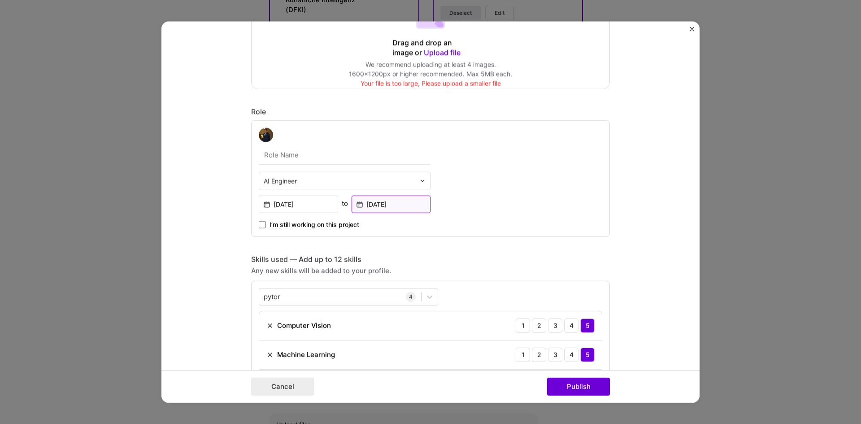
click at [403, 209] on input "[DATE]" at bounding box center [391, 203] width 79 height 17
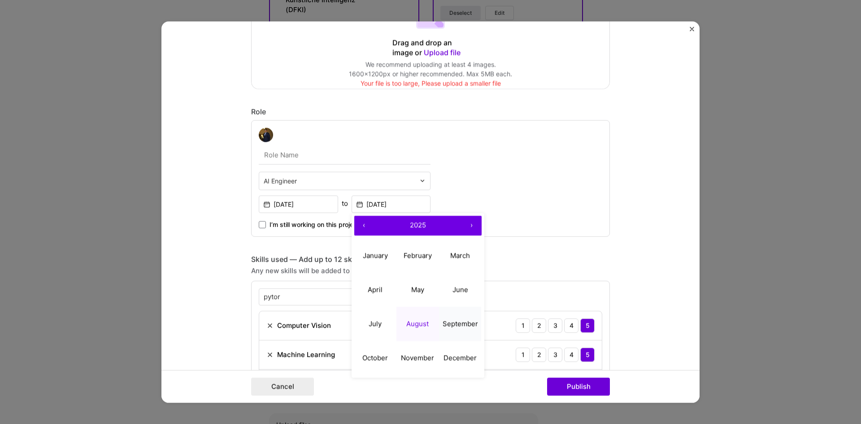
click at [457, 325] on abbr "September" at bounding box center [460, 323] width 35 height 9
type input "[DATE]"
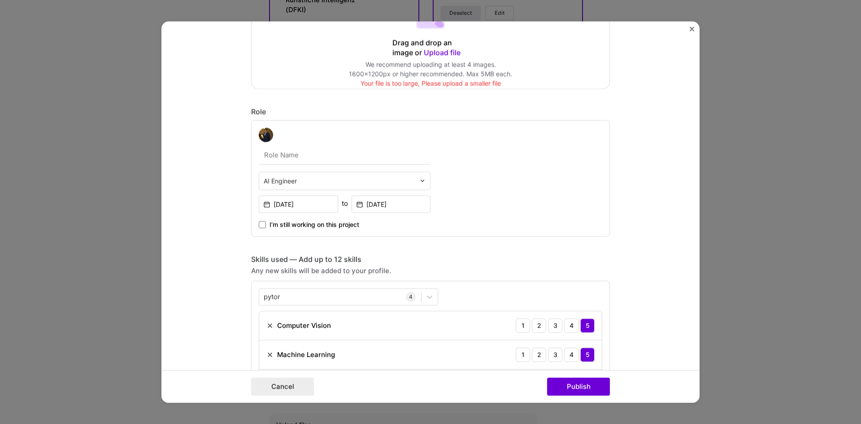
click at [321, 176] on input "text" at bounding box center [340, 180] width 152 height 9
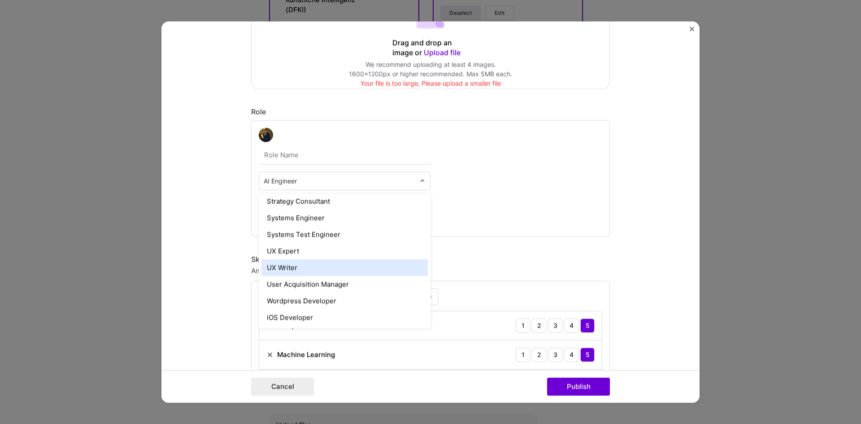
click at [162, 215] on form "This project is missing details. To be able to apply to missions with this proj…" at bounding box center [430, 212] width 538 height 382
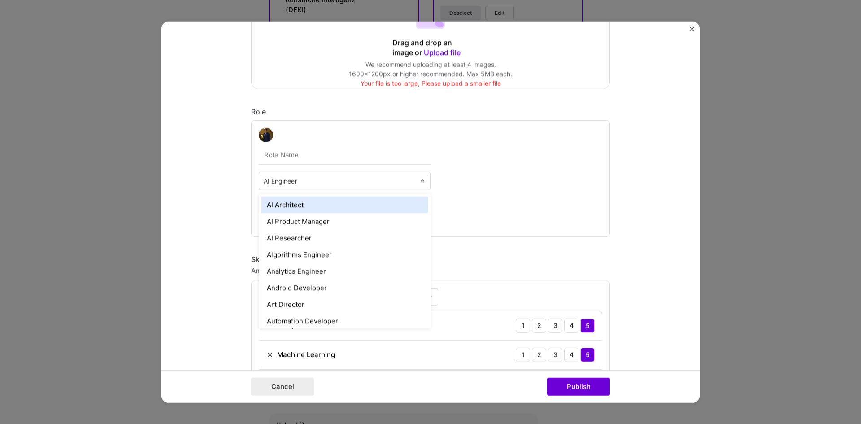
click at [313, 183] on input "text" at bounding box center [340, 180] width 152 height 9
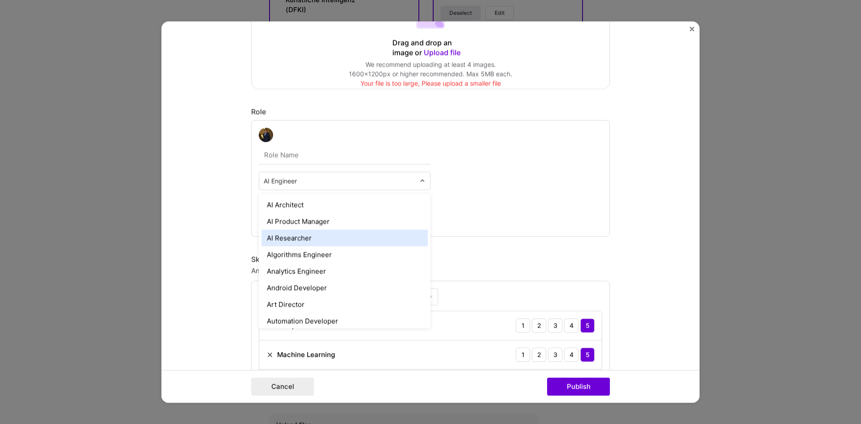
drag, startPoint x: 310, startPoint y: 232, endPoint x: 311, endPoint y: 222, distance: 10.4
click at [310, 232] on div "AI Researcher" at bounding box center [344, 237] width 166 height 17
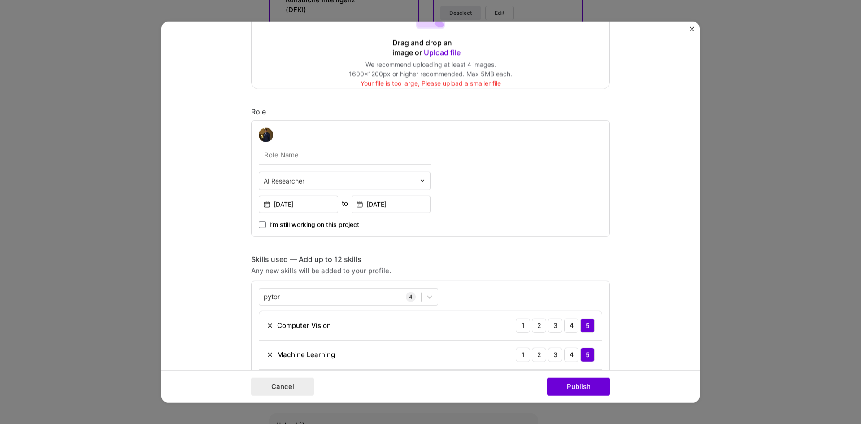
click at [321, 155] on input "text" at bounding box center [345, 154] width 172 height 19
click at [526, 172] on div "AI Researcher [DATE] to [DATE] I’m still working on this project" at bounding box center [430, 178] width 359 height 117
click at [342, 157] on input "text" at bounding box center [345, 154] width 172 height 19
type input "Machine Learning Engineer"
click at [366, 157] on input "Machine Learning Engineer" at bounding box center [345, 154] width 172 height 19
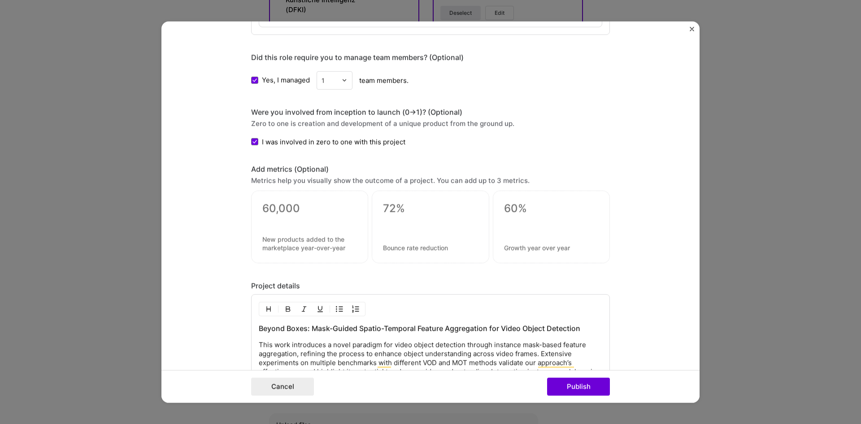
scroll to position [658, 0]
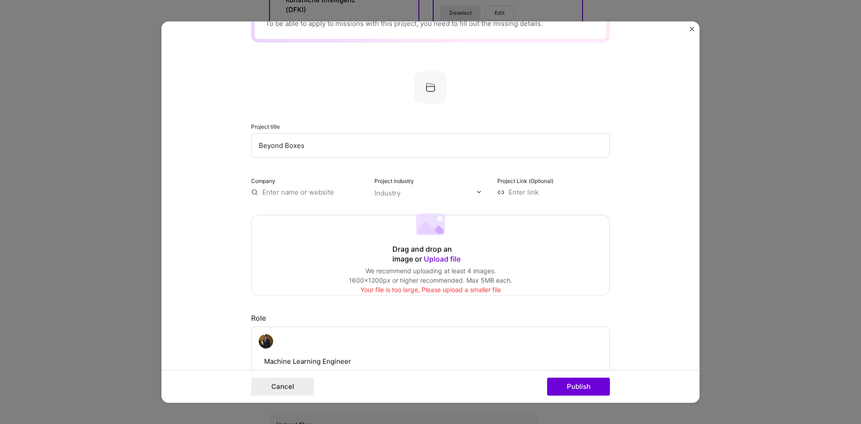
click at [413, 243] on div "Drag and drop an image or Upload file Upload file We recommend uploading at lea…" at bounding box center [431, 255] width 358 height 80
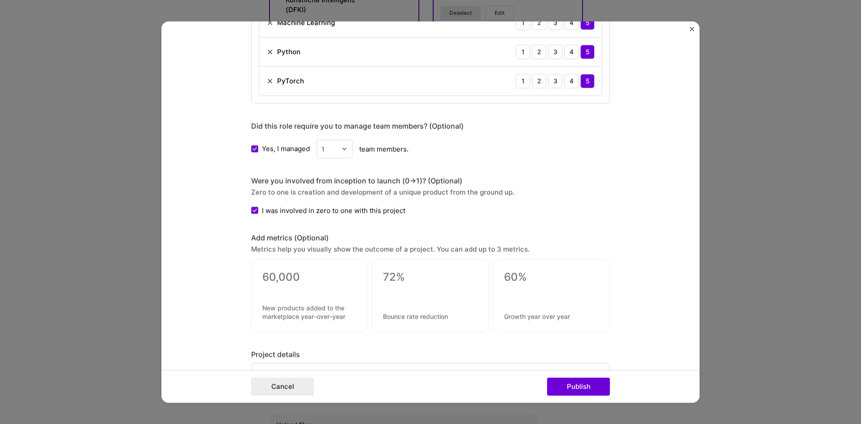
scroll to position [530, 0]
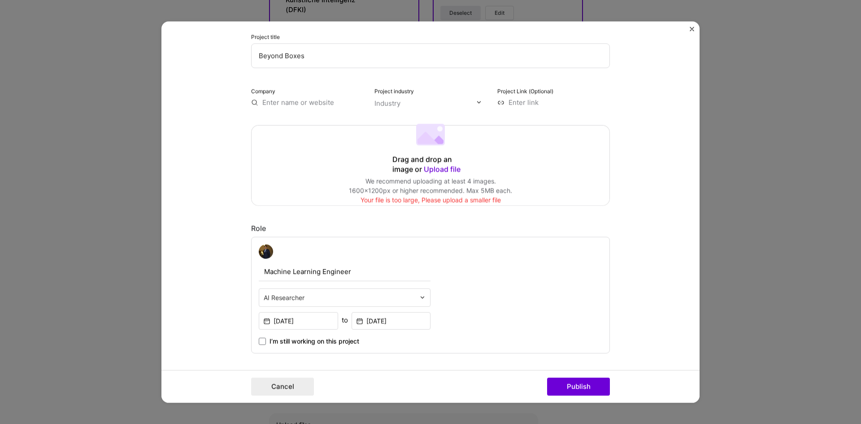
click at [528, 102] on input at bounding box center [553, 101] width 113 height 9
paste input "[URL][DOMAIN_NAME]?"
type input "[URL][DOMAIN_NAME]?"
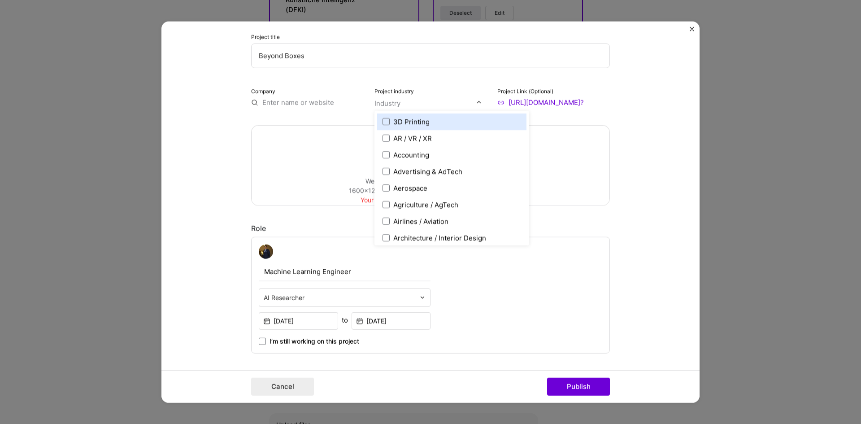
click at [405, 102] on input "text" at bounding box center [425, 102] width 102 height 9
type input "v"
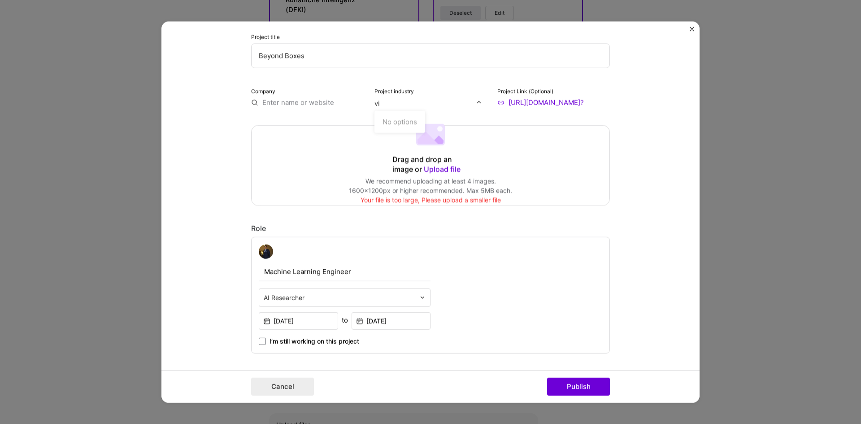
type input "v"
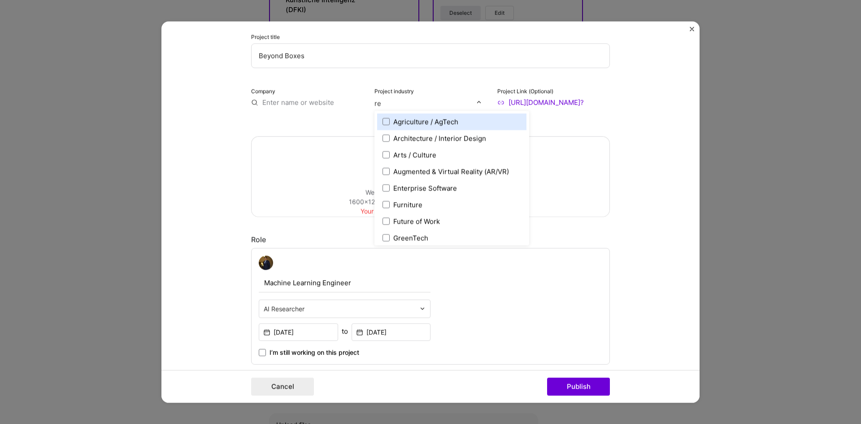
type input "res"
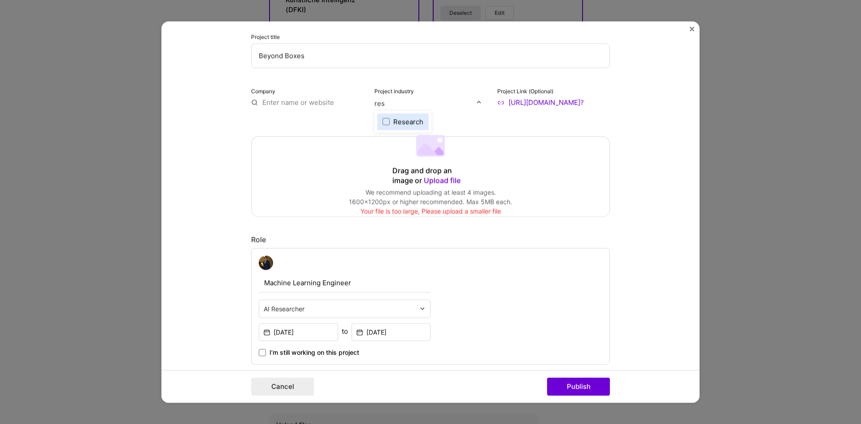
click at [409, 118] on div "Research" at bounding box center [408, 121] width 30 height 9
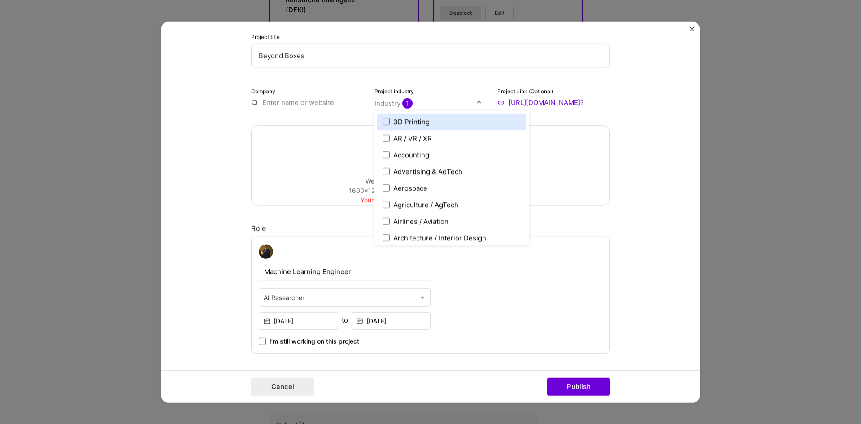
click at [439, 105] on input "text" at bounding box center [425, 102] width 102 height 9
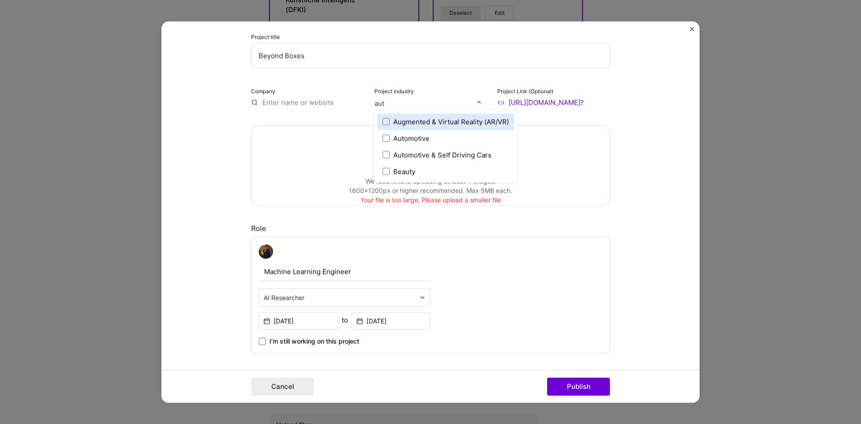
type input "auto"
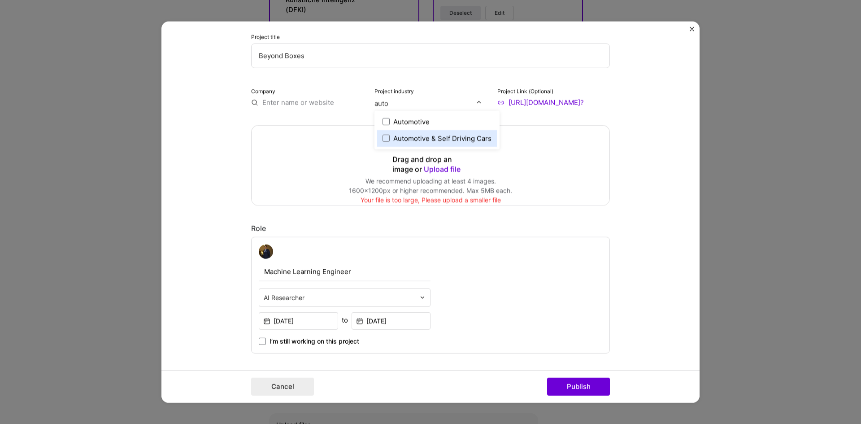
click at [416, 135] on div "Automotive & Self Driving Cars" at bounding box center [442, 137] width 98 height 9
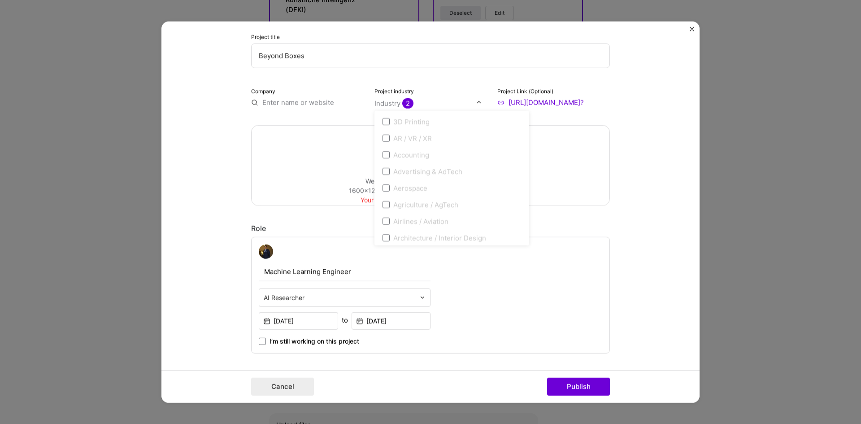
click at [296, 100] on input "text" at bounding box center [307, 101] width 113 height 9
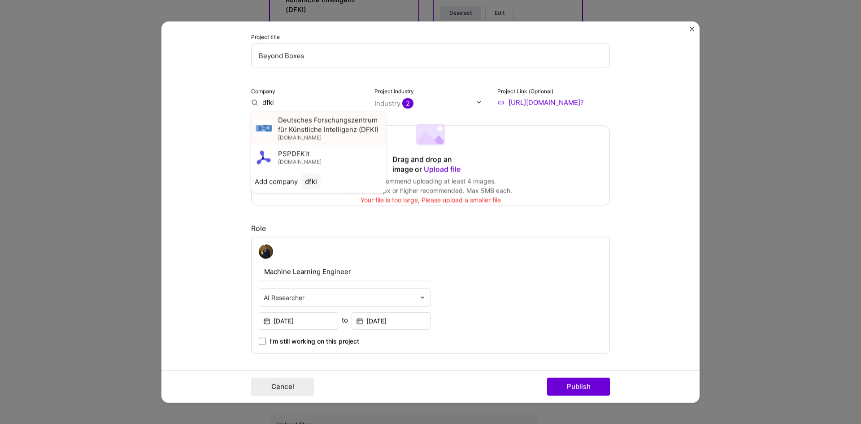
click at [305, 133] on span "Deutsches Forschungszentrum für Künstliche Intelligenz (DFKI)" at bounding box center [330, 124] width 104 height 19
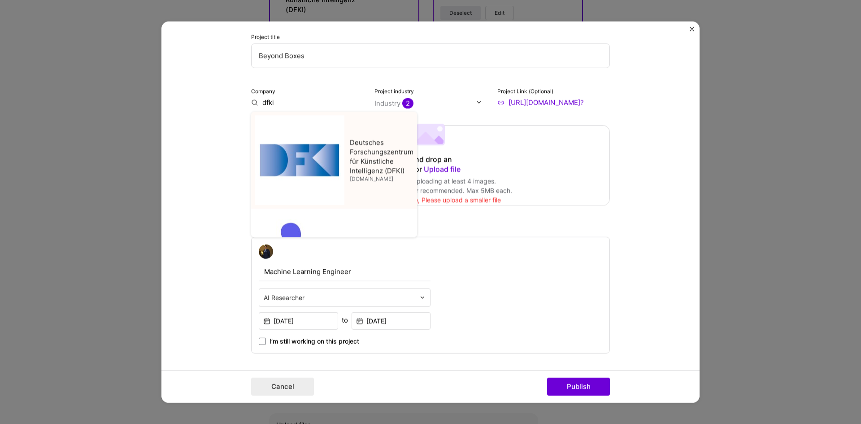
type input "Deutsches Forschungszentrum für Künstliche Intelligenz (DFKI)"
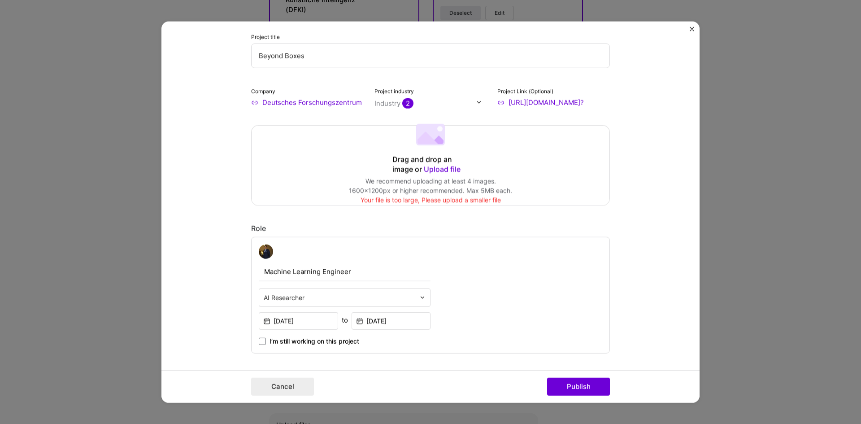
click at [434, 166] on span "Upload file" at bounding box center [442, 168] width 37 height 9
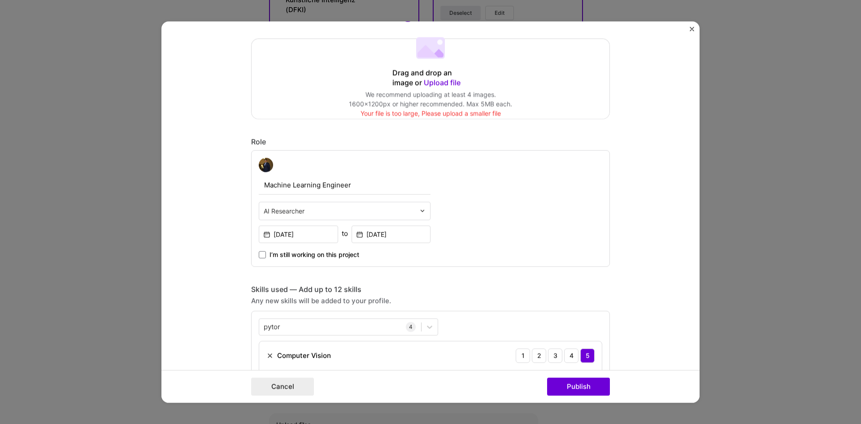
scroll to position [11, 0]
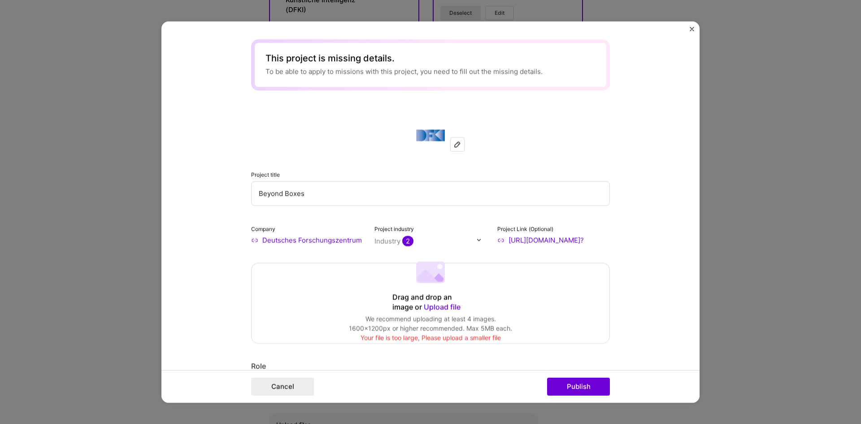
click at [328, 191] on input "Beyond Boxes" at bounding box center [430, 193] width 359 height 25
paste input ": Mask-Guided Spatio-Temporal Feature Aggregation for Video Object Detection"
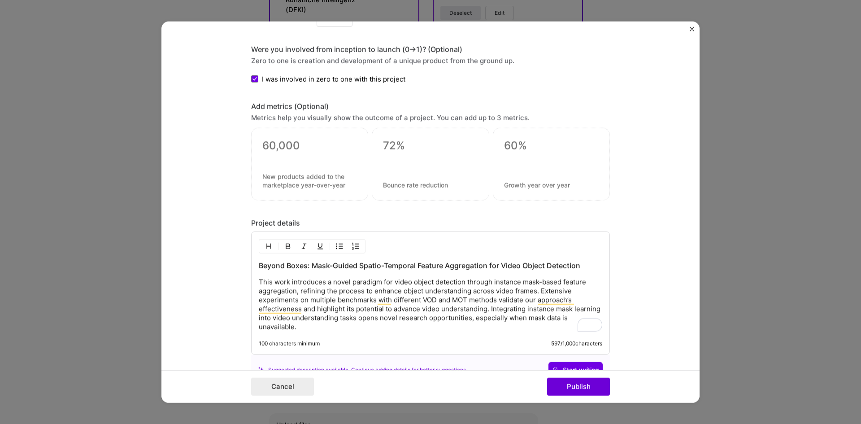
type input "Beyond Boxes: Mask-Guided Spatio-Temporal Feature Aggregation for Video Object …"
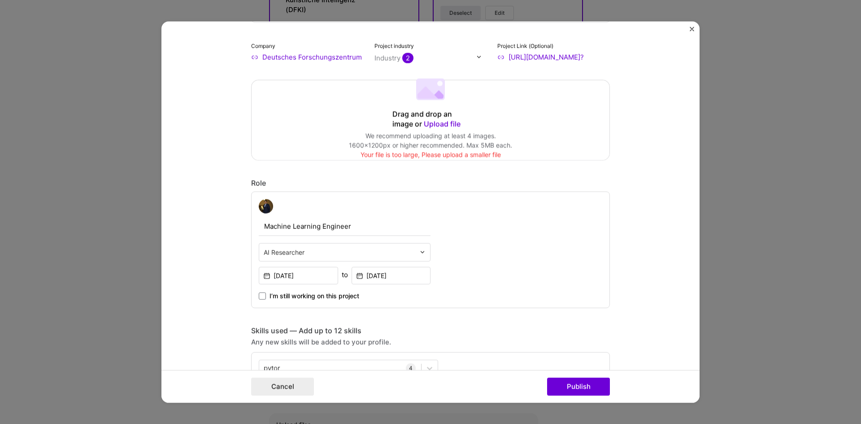
scroll to position [179, 0]
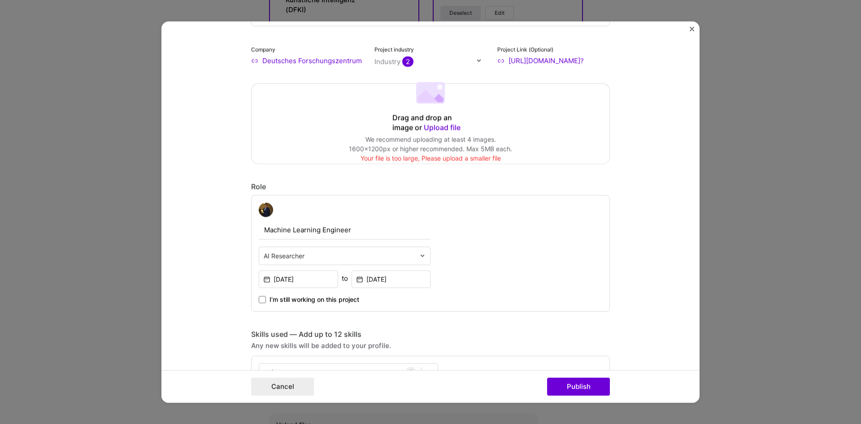
click at [417, 121] on div "Drag and drop an image or Upload file" at bounding box center [430, 123] width 76 height 20
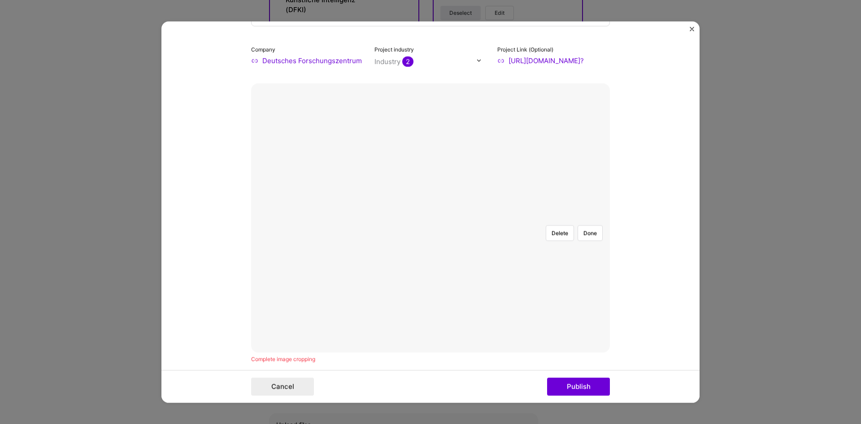
click at [473, 225] on div at bounding box center [564, 285] width 182 height 137
click at [469, 226] on div at bounding box center [560, 285] width 182 height 137
click at [634, 175] on form "This project is missing details. To be able to apply to missions with this proj…" at bounding box center [430, 212] width 538 height 382
click at [560, 115] on div "Delete Done" at bounding box center [430, 217] width 359 height 269
click at [587, 225] on button "Done" at bounding box center [590, 233] width 25 height 16
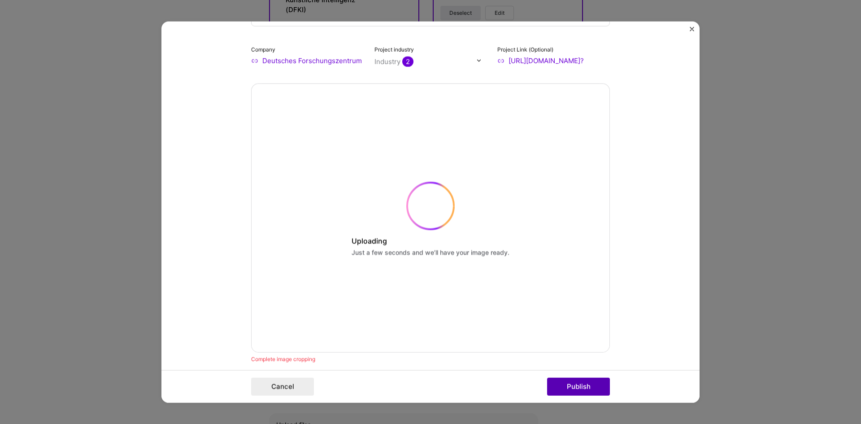
click at [572, 387] on button "Publish" at bounding box center [578, 387] width 63 height 18
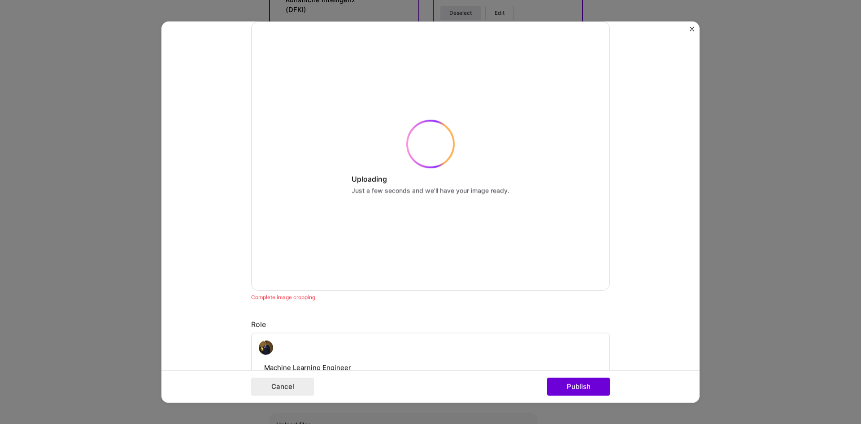
scroll to position [241, 0]
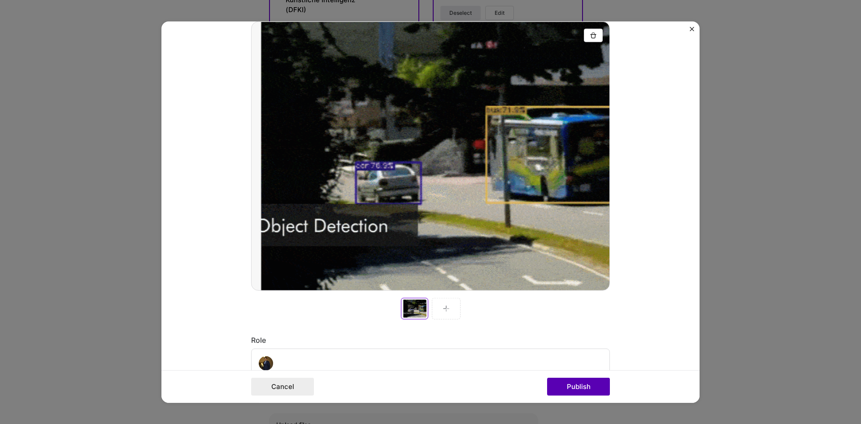
click at [582, 384] on button "Publish" at bounding box center [578, 387] width 63 height 18
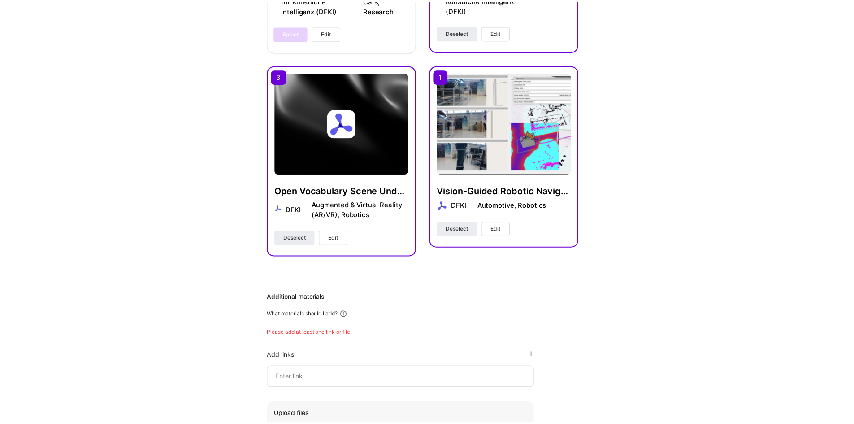
scroll to position [214, 0]
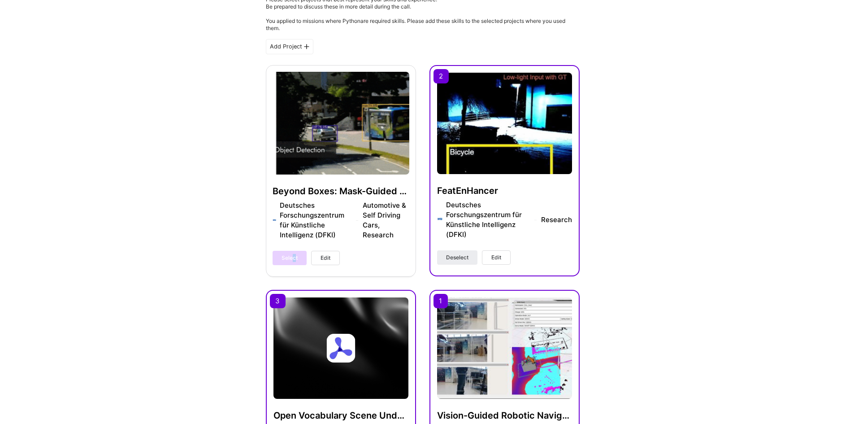
click at [295, 257] on div "Select Edit" at bounding box center [306, 258] width 67 height 14
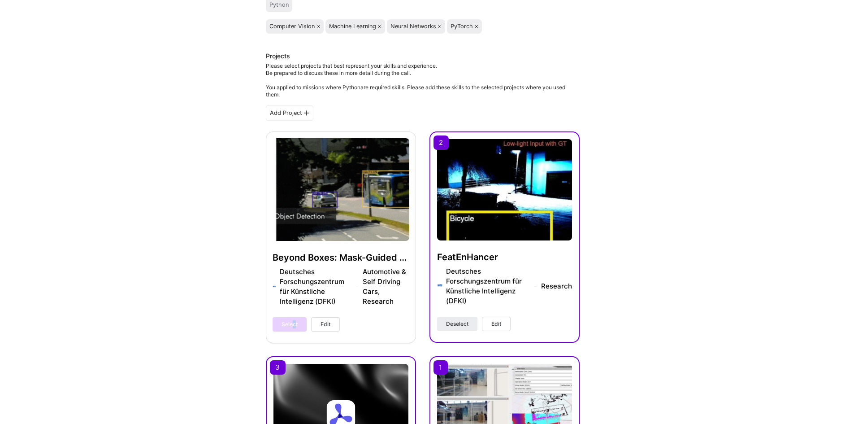
scroll to position [269, 0]
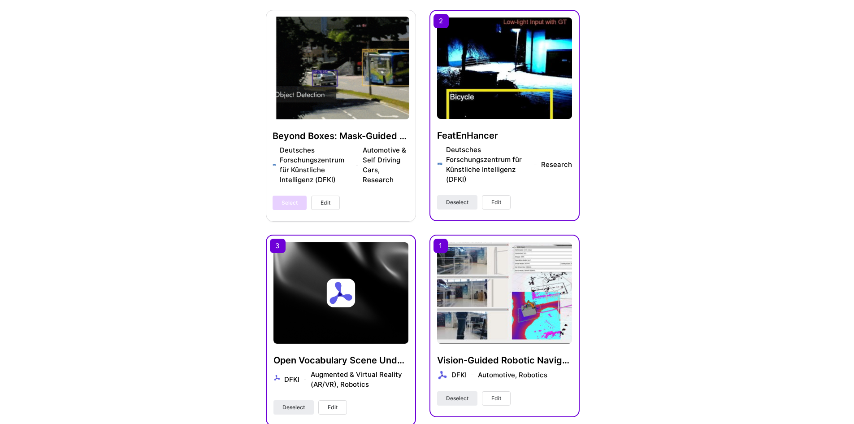
drag, startPoint x: 204, startPoint y: 232, endPoint x: 206, endPoint y: 237, distance: 5.2
click at [205, 235] on div "Hi [PERSON_NAME] , answer a few questions to guide and schedule our call Skills…" at bounding box center [422, 259] width 845 height 979
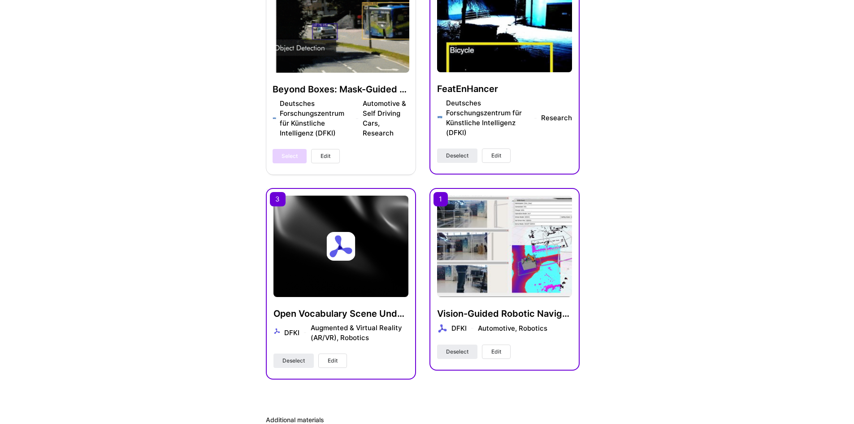
scroll to position [448, 0]
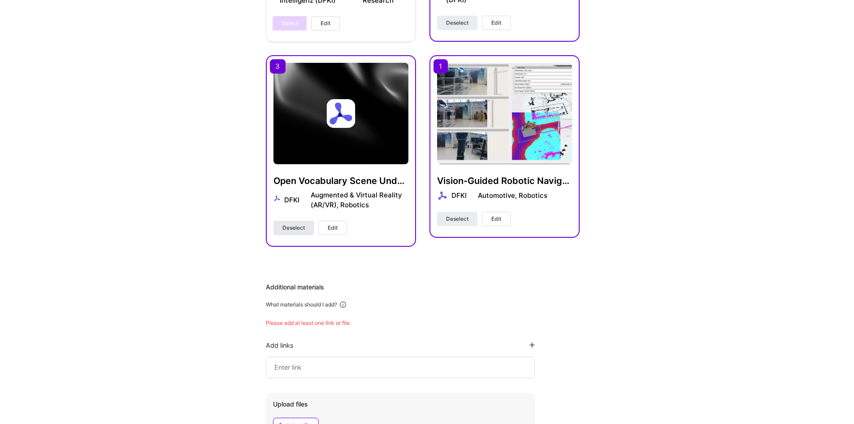
click at [295, 226] on span "Deselect" at bounding box center [293, 228] width 22 height 8
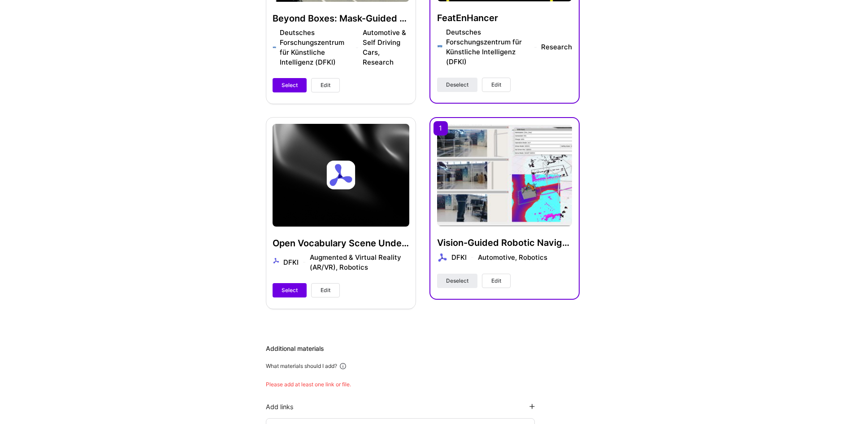
scroll to position [269, 0]
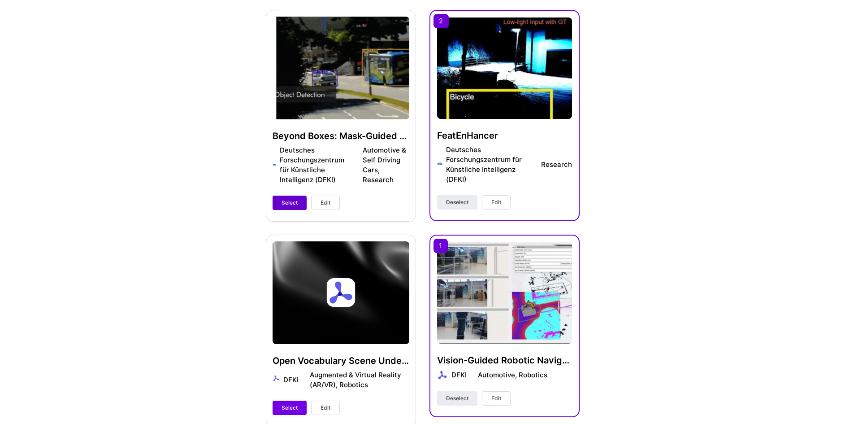
click at [280, 200] on button "Select" at bounding box center [290, 203] width 34 height 14
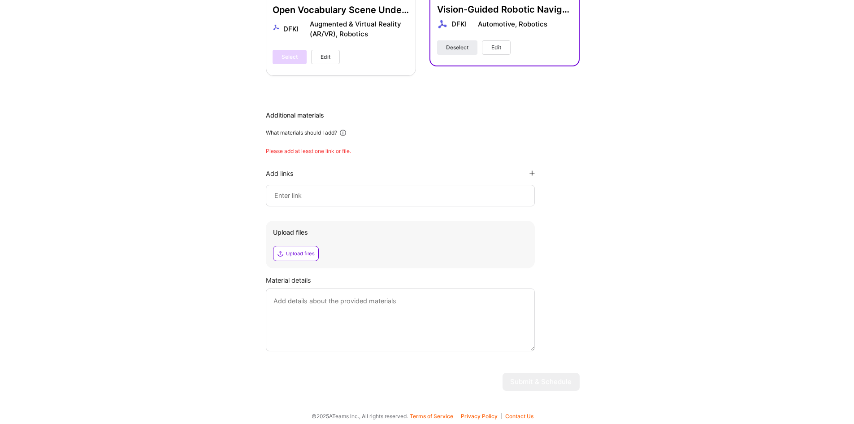
scroll to position [624, 0]
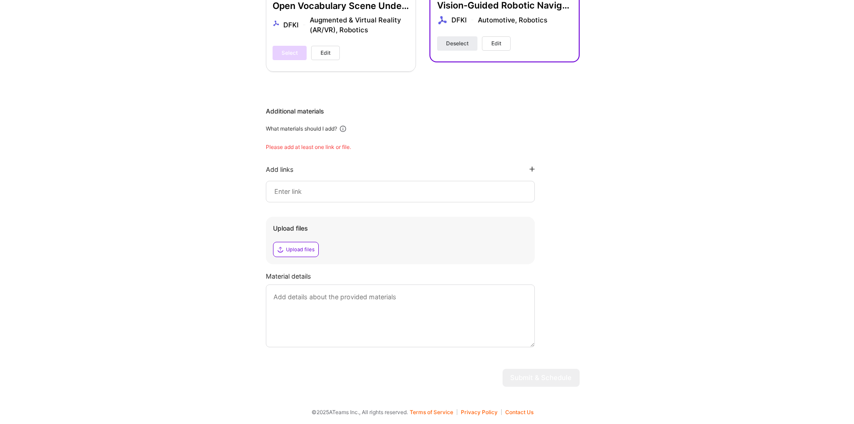
click at [342, 184] on div at bounding box center [400, 192] width 269 height 22
click at [340, 191] on input at bounding box center [401, 191] width 254 height 11
paste input "[URL][DOMAIN_NAME]"
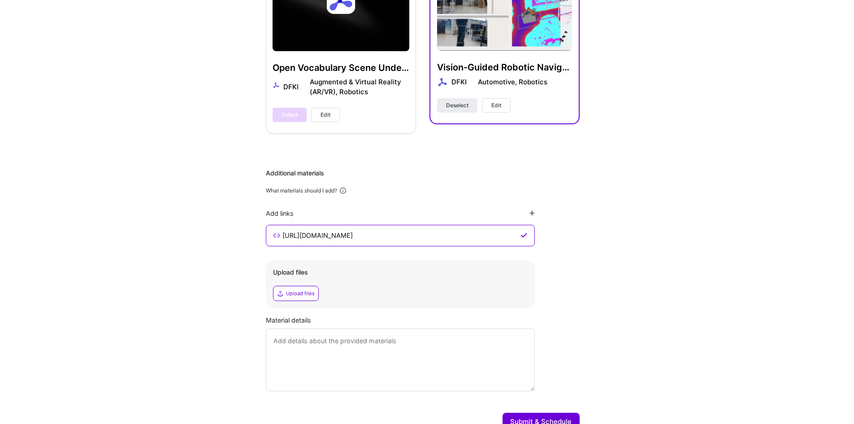
scroll to position [606, 0]
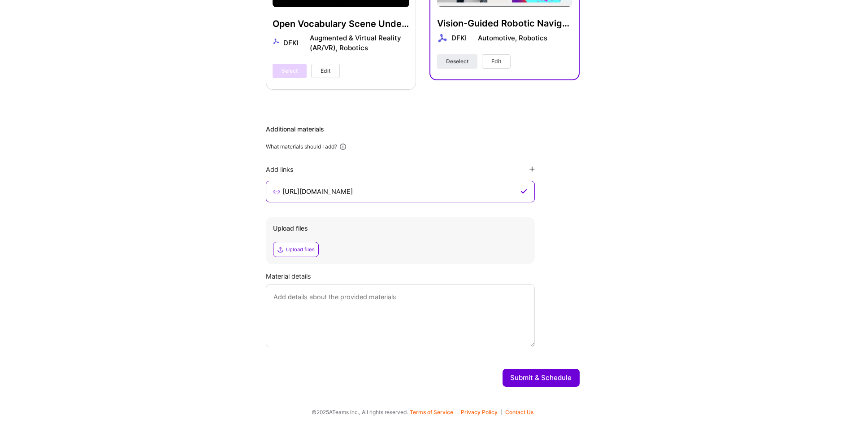
type input "[URL][DOMAIN_NAME]"
click at [373, 308] on textarea at bounding box center [400, 315] width 269 height 63
click at [302, 254] on div "Upload files" at bounding box center [296, 249] width 46 height 15
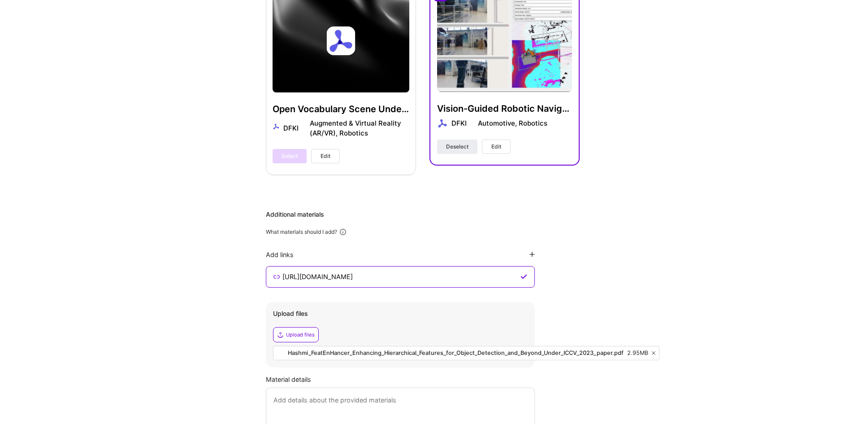
scroll to position [624, 0]
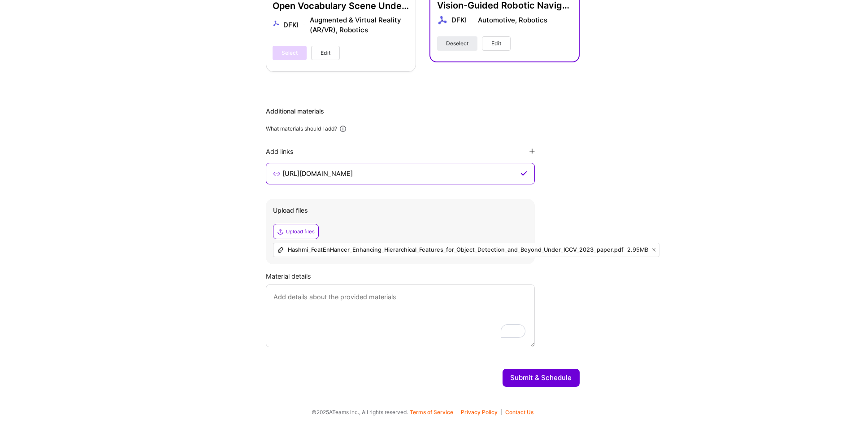
click at [545, 377] on button "Submit & Schedule" at bounding box center [541, 378] width 77 height 18
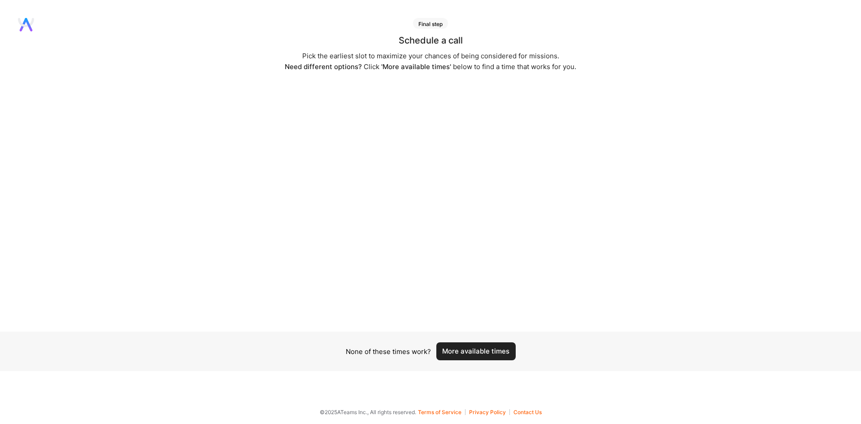
click at [476, 346] on button "More available times" at bounding box center [475, 351] width 79 height 18
click at [467, 357] on button "More available times" at bounding box center [475, 357] width 79 height 18
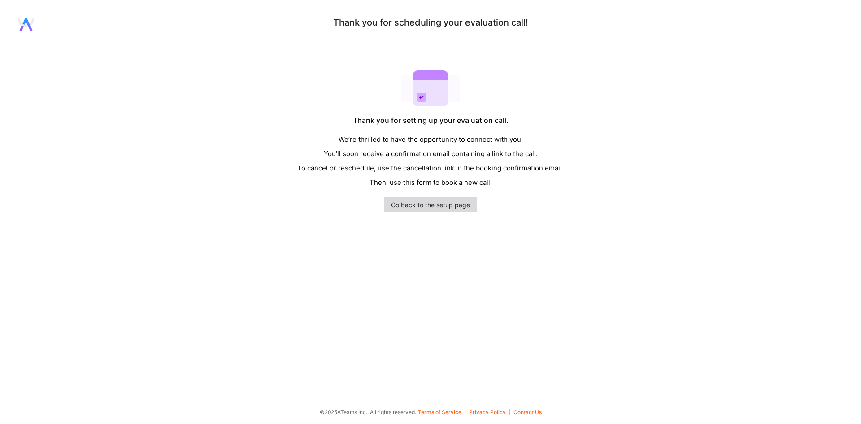
click at [413, 209] on link "Go back to the setup page" at bounding box center [430, 204] width 93 height 15
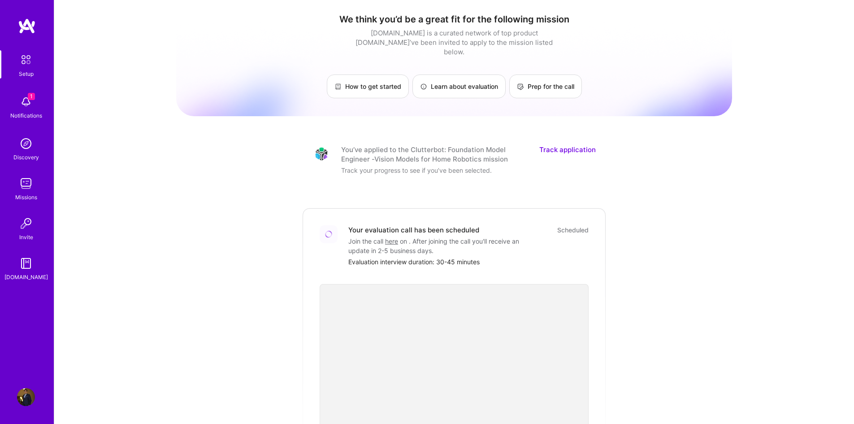
click at [565, 145] on link "Track application" at bounding box center [567, 154] width 56 height 19
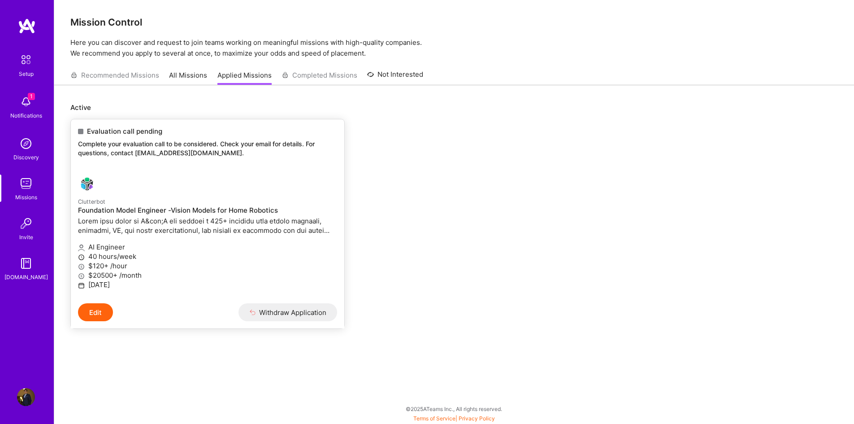
scroll to position [2, 0]
click at [141, 73] on div "Recommended Missions All Missions Applied Missions Completed Missions Not Inter…" at bounding box center [246, 74] width 353 height 19
click at [316, 73] on div "Recommended Missions All Missions Applied Missions Completed Missions Not Inter…" at bounding box center [246, 74] width 353 height 19
click at [186, 73] on link "All Missions" at bounding box center [188, 77] width 38 height 15
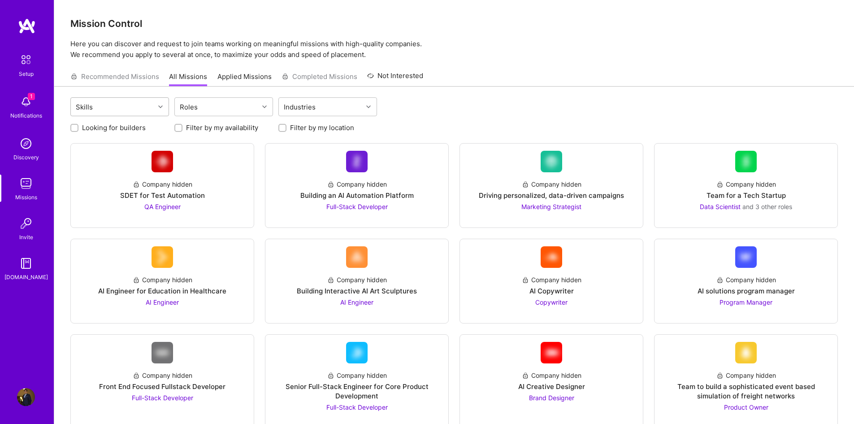
click at [143, 109] on div "Skills" at bounding box center [113, 107] width 84 height 18
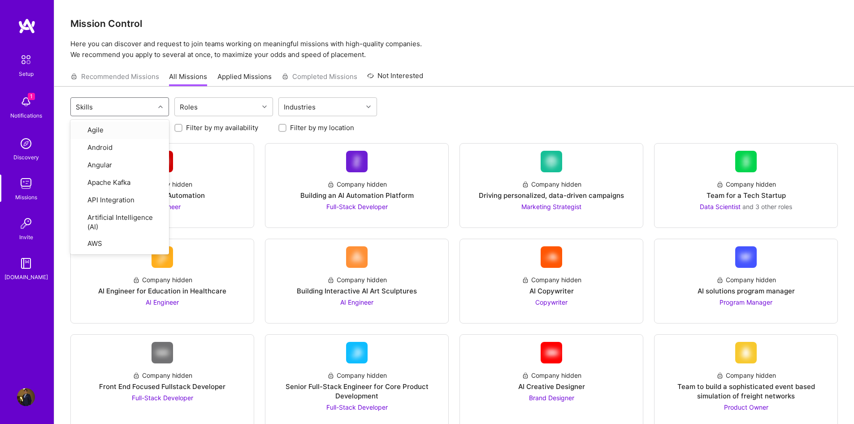
click at [467, 71] on div "Recommended Missions All Missions Applied Missions Completed Missions Not Inter…" at bounding box center [454, 76] width 768 height 19
click at [143, 104] on div "Skills" at bounding box center [113, 107] width 84 height 18
click at [81, 171] on input "checkbox" at bounding box center [81, 173] width 6 height 6
checkbox input "true"
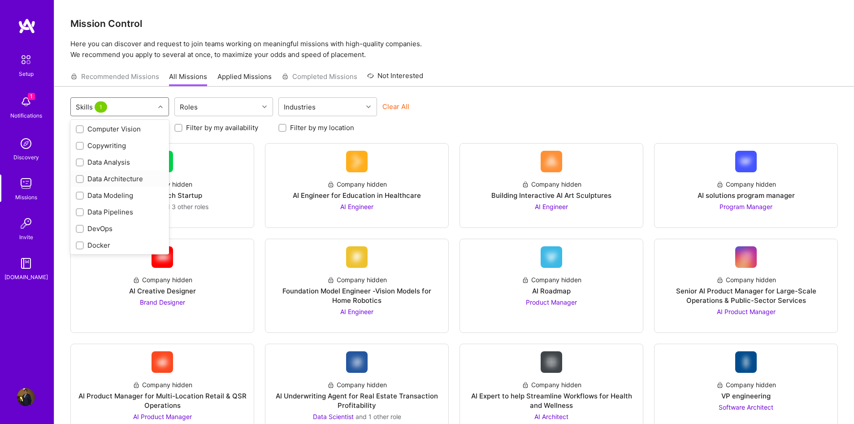
scroll to position [179, 0]
click at [86, 140] on div "Computer Vision" at bounding box center [120, 142] width 88 height 9
checkbox input "true"
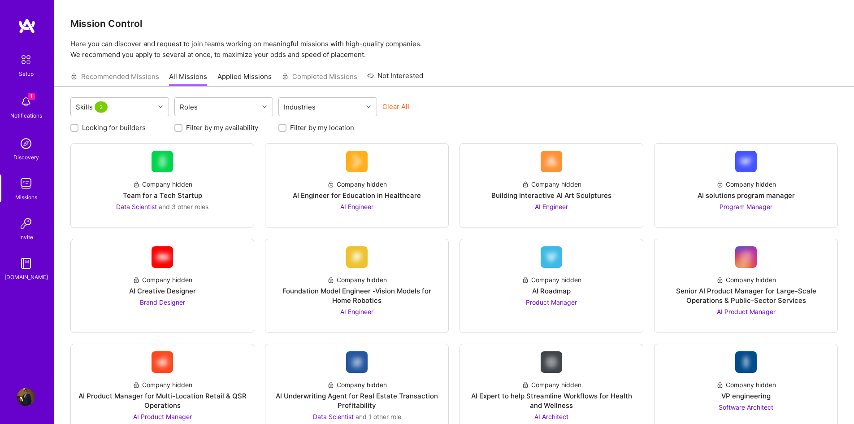
click at [267, 138] on div "Skills 2 Roles Industries Clear All Looking for builders Filter by my availabil…" at bounding box center [454, 421] width 800 height 669
click at [243, 106] on div "Roles" at bounding box center [217, 107] width 84 height 18
click at [352, 108] on div "Industries" at bounding box center [321, 107] width 84 height 18
click at [451, 119] on div "Looking for builders Filter by my availability Filter by my location" at bounding box center [454, 125] width 768 height 14
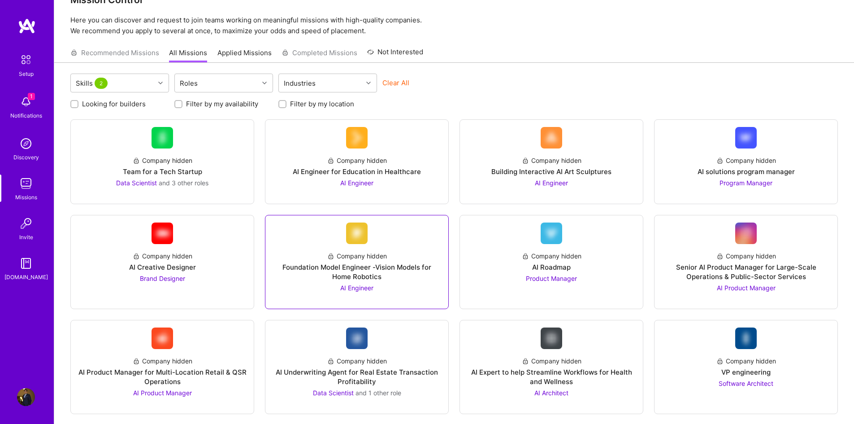
scroll to position [17, 0]
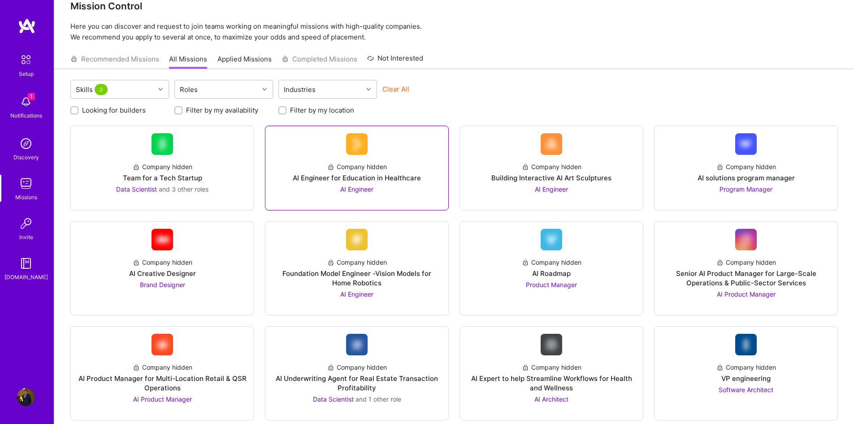
click at [378, 166] on div "Company hidden" at bounding box center [357, 166] width 60 height 9
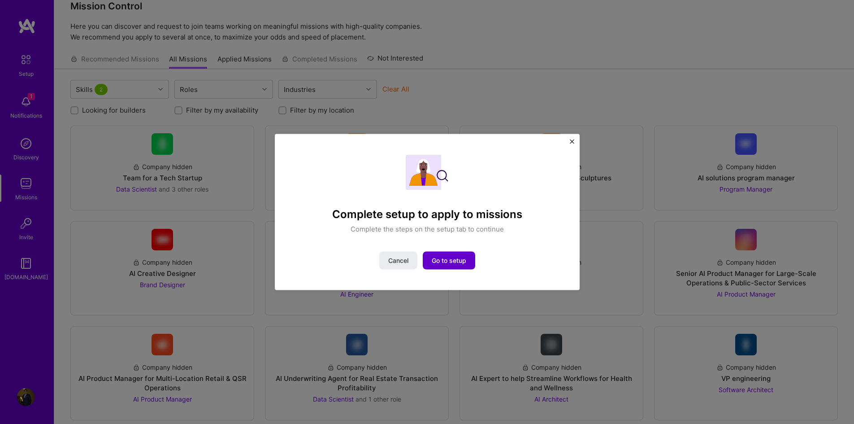
click at [460, 259] on span "Go to setup" at bounding box center [449, 260] width 35 height 9
